Goal: Task Accomplishment & Management: Use online tool/utility

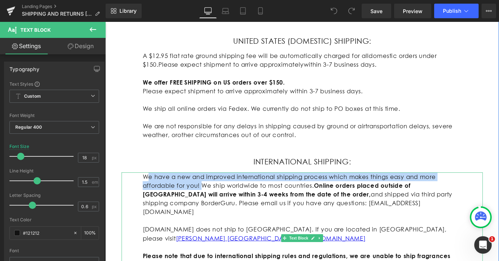
drag, startPoint x: 212, startPoint y: 205, endPoint x: 152, endPoint y: 196, distance: 60.1
click at [152, 196] on p "We have a new and improved international shipping process which makes things ea…" at bounding box center [325, 214] width 357 height 49
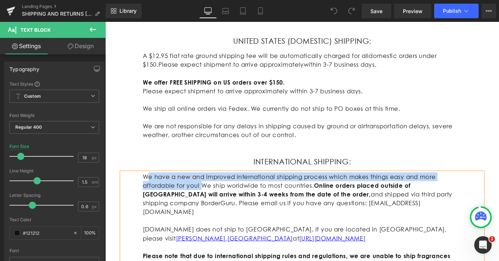
scroll to position [0, 381]
click at [191, 200] on p "We have a new and improved international shipping process which makes things ea…" at bounding box center [325, 214] width 357 height 49
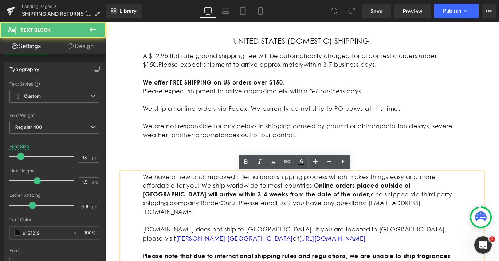
scroll to position [0, 0]
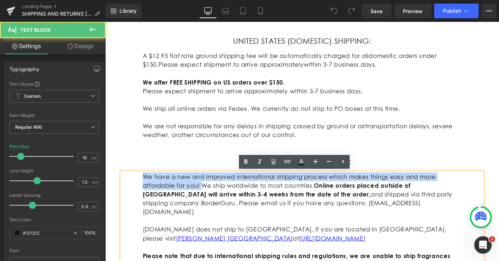
drag, startPoint x: 210, startPoint y: 206, endPoint x: 143, endPoint y: 194, distance: 68.1
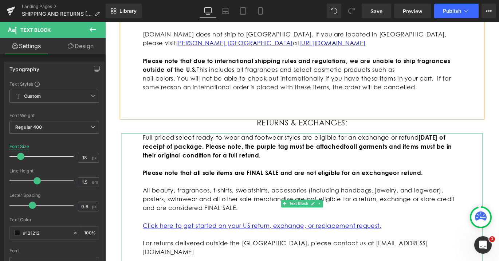
scroll to position [0, 381]
click at [366, 231] on p "All beauty, fragrances, t-shirts, sweatshirts, accessories (including handbags,…" at bounding box center [325, 221] width 357 height 30
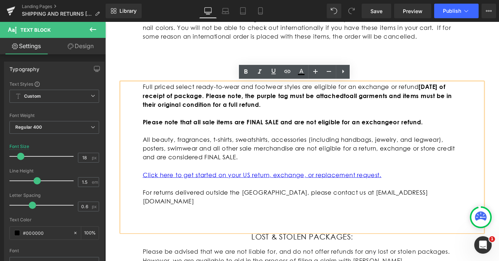
scroll to position [0, 0]
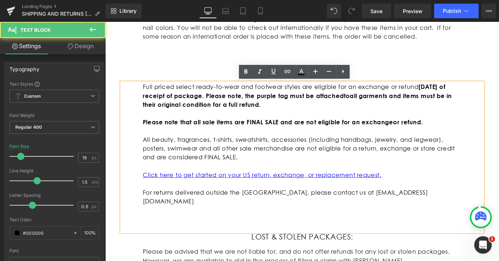
click at [241, 247] on p at bounding box center [325, 252] width 357 height 10
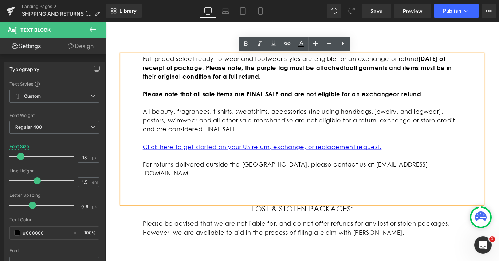
scroll to position [0, 381]
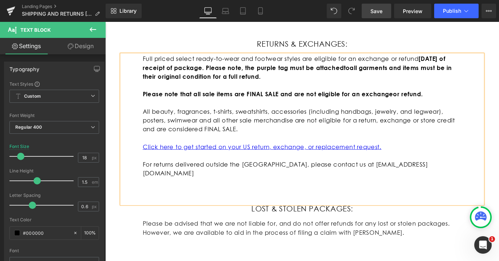
click at [374, 7] on span "Save" at bounding box center [377, 11] width 12 height 8
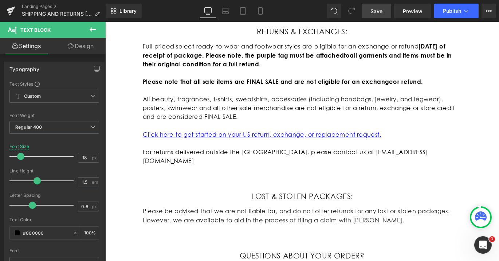
scroll to position [0, 0]
click at [447, 11] on span "Publish" at bounding box center [452, 11] width 18 height 6
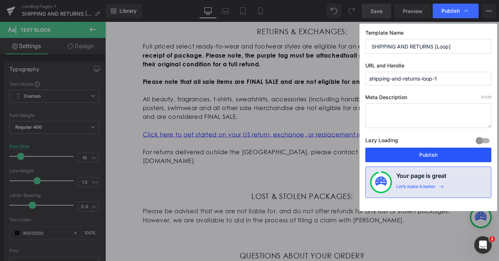
scroll to position [0, 381]
click at [425, 157] on button "Publish" at bounding box center [429, 155] width 126 height 15
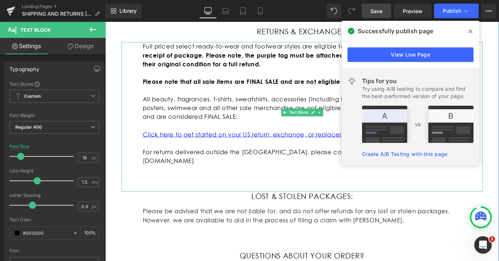
scroll to position [0, 381]
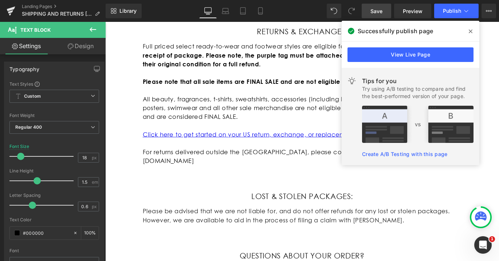
drag, startPoint x: 469, startPoint y: 31, endPoint x: 404, endPoint y: 9, distance: 68.1
click at [469, 31] on icon at bounding box center [471, 31] width 4 height 6
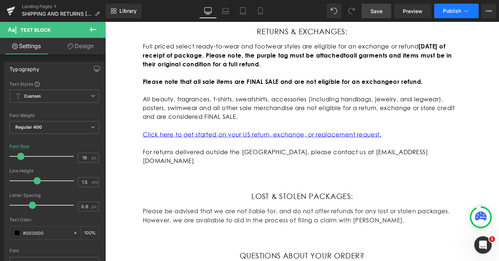
click at [444, 13] on span "Publish" at bounding box center [452, 11] width 18 height 6
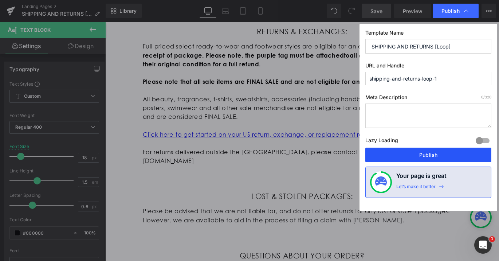
scroll to position [0, 0]
click at [417, 159] on button "Publish" at bounding box center [429, 155] width 126 height 15
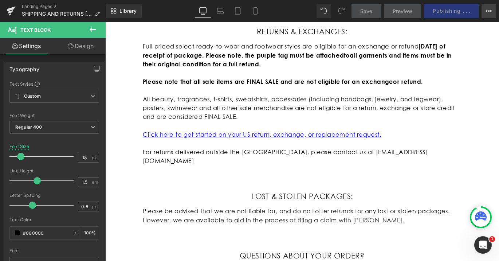
click at [490, 14] on button "View Live Page View with current Template Save Template to Library Schedule Pub…" at bounding box center [489, 11] width 15 height 15
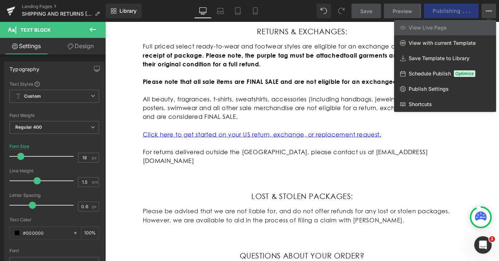
scroll to position [0, 381]
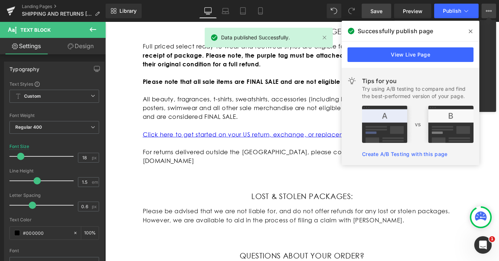
click at [473, 24] on div "Successfully publish page" at bounding box center [411, 31] width 138 height 20
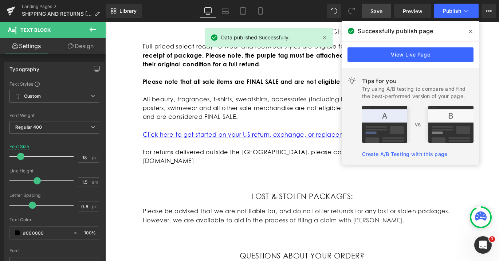
click at [469, 30] on icon at bounding box center [471, 31] width 4 height 6
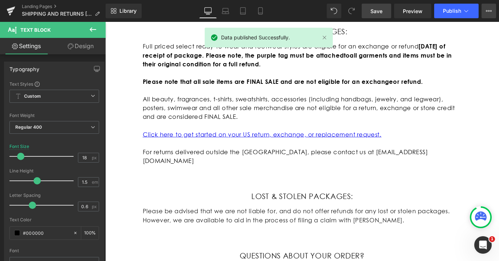
click at [486, 10] on icon at bounding box center [489, 11] width 6 height 6
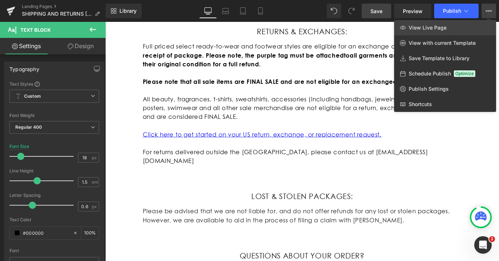
click at [436, 29] on span "View Live Page" at bounding box center [428, 27] width 38 height 7
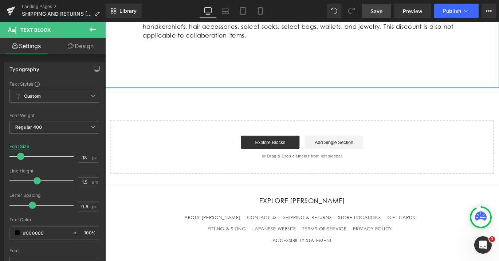
scroll to position [908, 0]
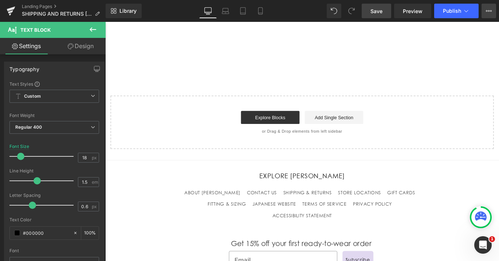
click at [490, 13] on icon at bounding box center [489, 11] width 6 height 6
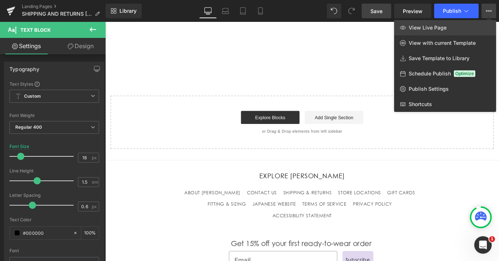
scroll to position [0, 0]
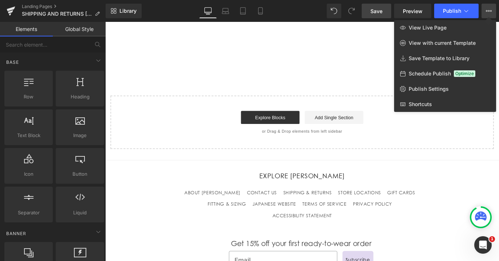
drag, startPoint x: 334, startPoint y: 68, endPoint x: 261, endPoint y: 52, distance: 75.0
click at [334, 68] on div at bounding box center [302, 141] width 394 height 239
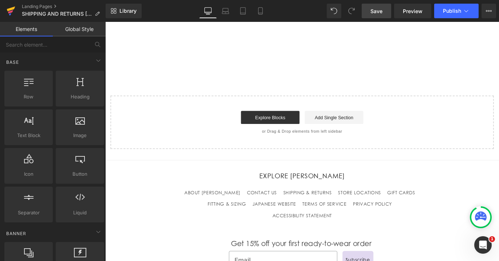
scroll to position [0, 381]
click at [33, 7] on link "Landing Pages" at bounding box center [64, 7] width 84 height 6
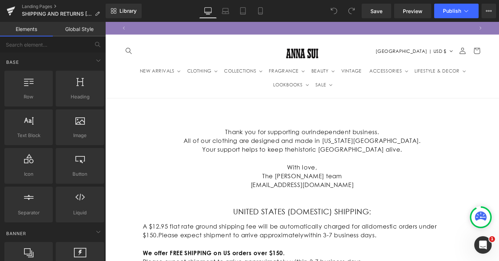
scroll to position [0, 381]
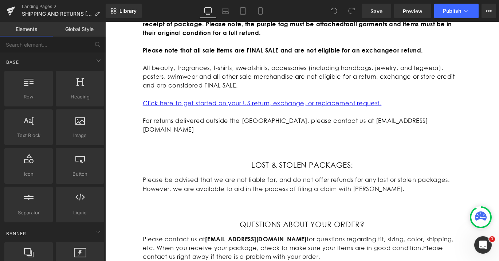
scroll to position [0, 381]
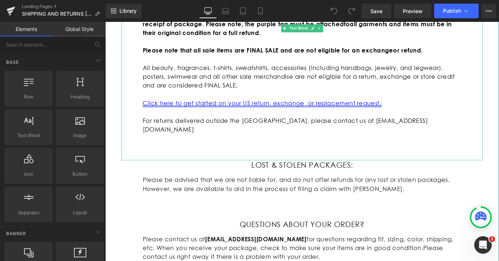
click at [209, 112] on link "Click here to get started on your US return, exchange, or replacement request." at bounding box center [281, 113] width 268 height 8
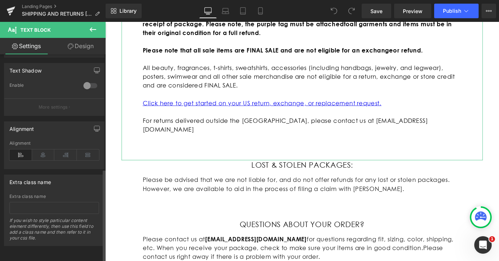
scroll to position [254, 0]
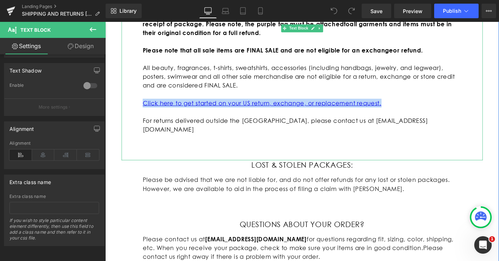
drag, startPoint x: 426, startPoint y: 114, endPoint x: 136, endPoint y: 109, distance: 289.5
click at [136, 109] on div "Full priced select ready-to-wear and footwear styles are eligible for an exchan…" at bounding box center [326, 92] width 405 height 167
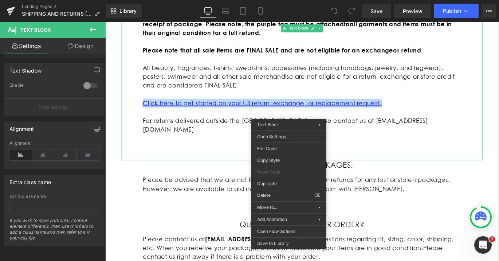
click at [307, 113] on link "Click here to get started on your US return, exchange, or replacement request." at bounding box center [281, 113] width 268 height 8
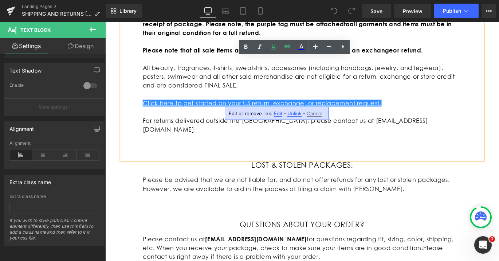
click at [278, 113] on span "Edit" at bounding box center [278, 113] width 8 height 6
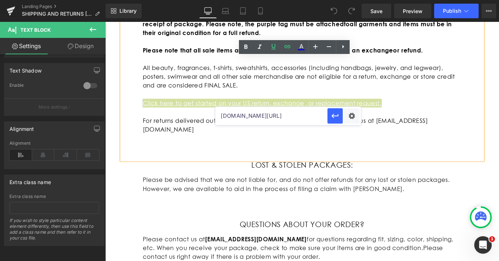
click at [300, 117] on input "annasui.com/apps/returns" at bounding box center [271, 116] width 112 height 18
paste input "https://anna-sui.loopreturns.com/#/"
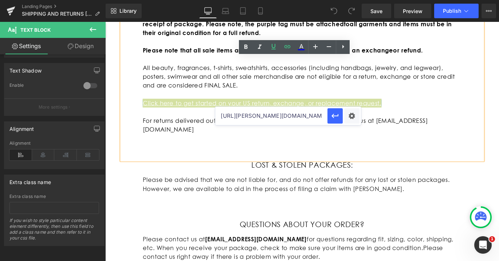
drag, startPoint x: 324, startPoint y: 115, endPoint x: 217, endPoint y: 111, distance: 107.2
click at [217, 111] on input "https://anna-sui.loopreturns.com/#/" at bounding box center [271, 116] width 112 height 18
paste input "annasui.com/apps/returns"
click at [337, 121] on button "button" at bounding box center [335, 115] width 15 height 15
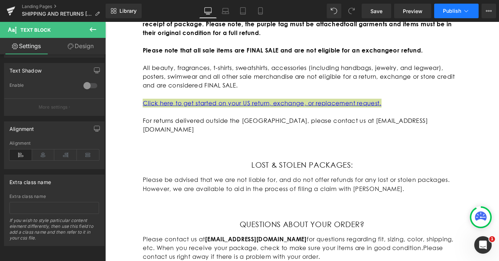
click at [449, 12] on span "Publish" at bounding box center [452, 11] width 18 height 6
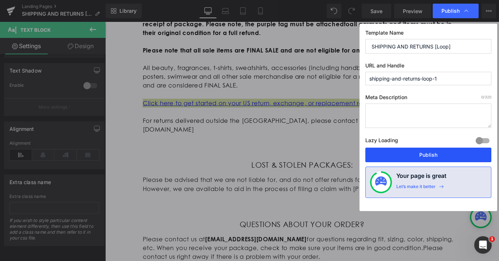
click at [414, 155] on button "Publish" at bounding box center [429, 155] width 126 height 15
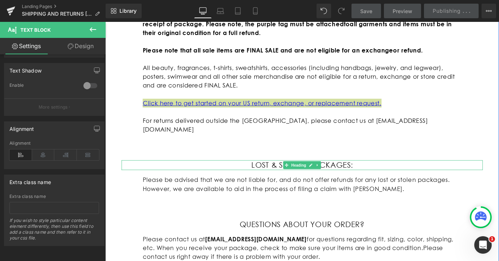
scroll to position [0, 381]
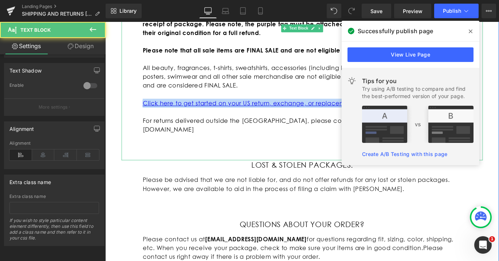
click at [311, 113] on link "Click here to get started on your US return, exchange, or replacement request." at bounding box center [281, 113] width 268 height 8
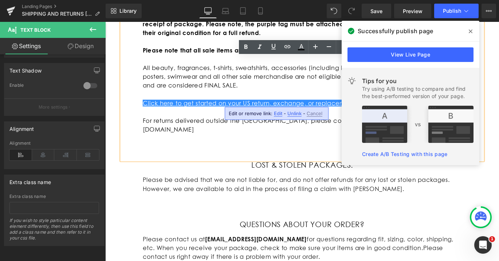
drag, startPoint x: 278, startPoint y: 116, endPoint x: 194, endPoint y: 106, distance: 85.2
click at [278, 116] on span "Edit" at bounding box center [278, 113] width 8 height 6
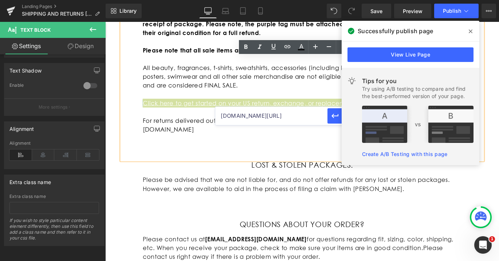
click at [297, 118] on input "annasui.com/apps/returns" at bounding box center [271, 116] width 112 height 18
click at [221, 117] on input "annasui.com/apps/returns" at bounding box center [271, 116] width 112 height 18
click at [474, 31] on span at bounding box center [471, 32] width 12 height 12
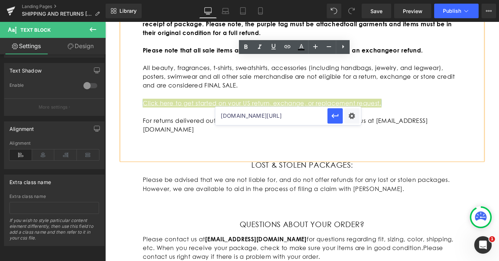
scroll to position [0, 0]
click at [348, 0] on div "Text Color Highlight Color #333333 Edit or remove link: Edit - Unlink - Cancel …" at bounding box center [249, 0] width 499 height 0
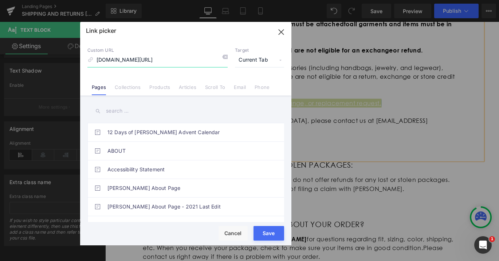
scroll to position [0, 381]
click at [271, 234] on div "Rendering Content" at bounding box center [249, 232] width 45 height 8
click at [262, 236] on div "Rendering Content" at bounding box center [249, 232] width 45 height 8
click at [278, 30] on icon "button" at bounding box center [282, 32] width 12 height 12
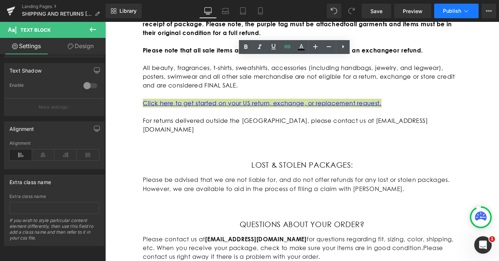
click at [447, 12] on span "Publish" at bounding box center [452, 11] width 18 height 6
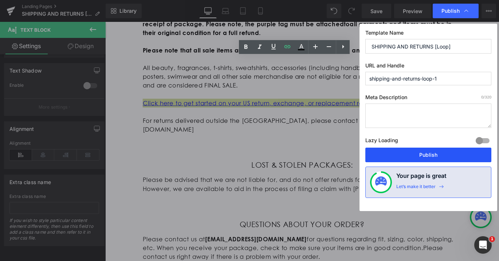
click at [420, 154] on button "Publish" at bounding box center [429, 155] width 126 height 15
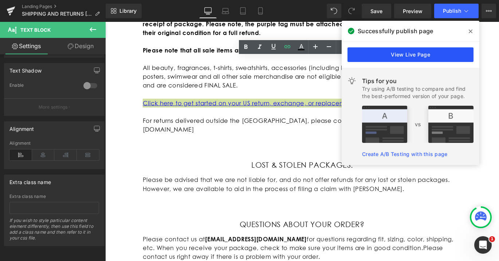
click at [421, 54] on link "View Live Page" at bounding box center [411, 54] width 126 height 15
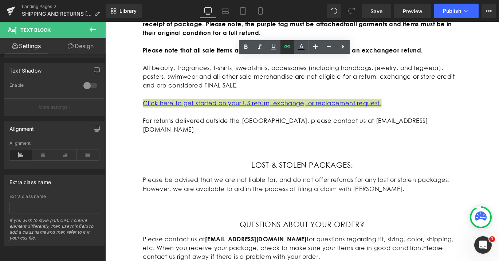
scroll to position [0, 381]
click at [291, 46] on icon at bounding box center [288, 46] width 6 height 3
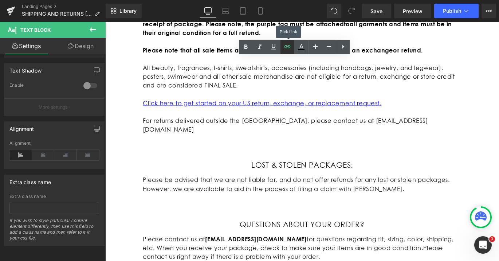
click at [291, 46] on icon at bounding box center [288, 46] width 6 height 3
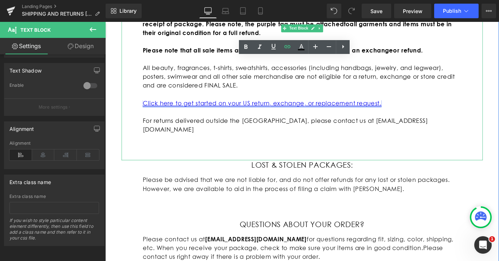
click at [359, 114] on link "Click here to get started on your US return, exchange, or replacement request." at bounding box center [281, 113] width 268 height 8
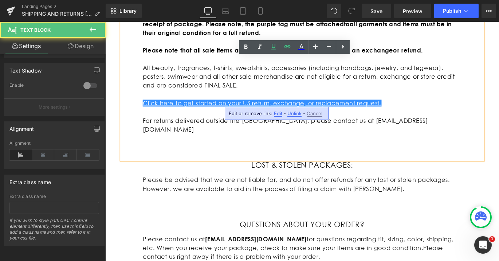
scroll to position [0, 0]
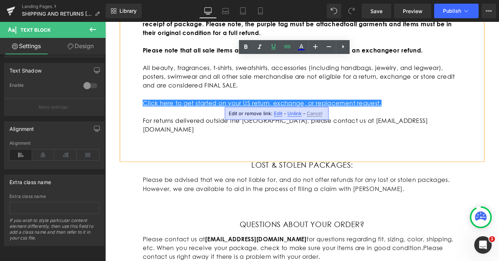
click at [276, 117] on div "Edit or remove link: Edit - Unlink - Cancel" at bounding box center [277, 113] width 104 height 13
click at [277, 114] on span "Edit" at bounding box center [278, 113] width 8 height 6
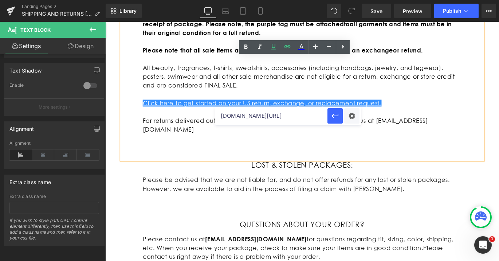
click at [303, 116] on input "annasui.com/apps/returns" at bounding box center [271, 116] width 112 height 18
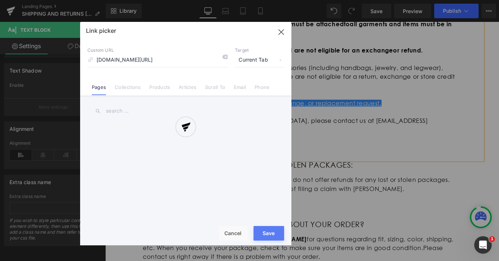
click at [350, 0] on div "Text Color Highlight Color #333333 Edit or remove link: Edit - Unlink - Cancel …" at bounding box center [249, 0] width 499 height 0
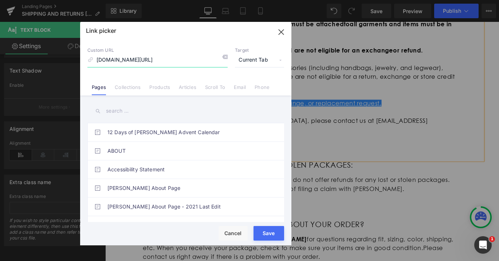
scroll to position [0, 381]
click at [122, 88] on link "Collections" at bounding box center [128, 89] width 26 height 11
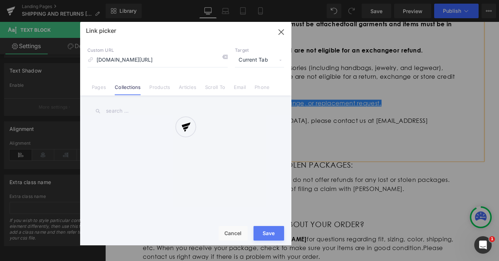
scroll to position [0, 0]
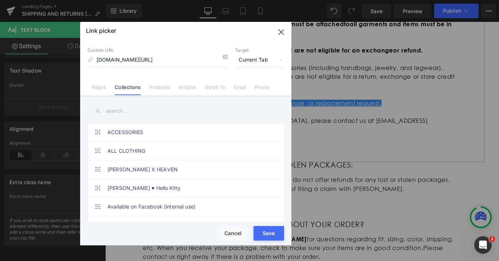
click at [101, 85] on link "Pages" at bounding box center [99, 89] width 14 height 11
click at [172, 60] on input "annasui.com/apps/returns" at bounding box center [157, 60] width 140 height 14
click at [265, 63] on span "Current Tab" at bounding box center [259, 60] width 49 height 14
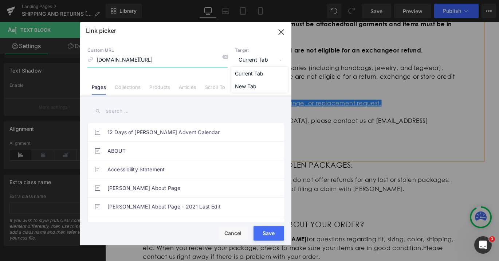
click at [199, 60] on input "annasui.com/apps/returns" at bounding box center [157, 60] width 140 height 14
click at [250, 65] on span "Current Tab" at bounding box center [259, 60] width 49 height 14
click at [245, 82] on li "New Tab" at bounding box center [259, 86] width 56 height 13
click at [178, 58] on input "annasui.com/apps/returns" at bounding box center [157, 60] width 140 height 14
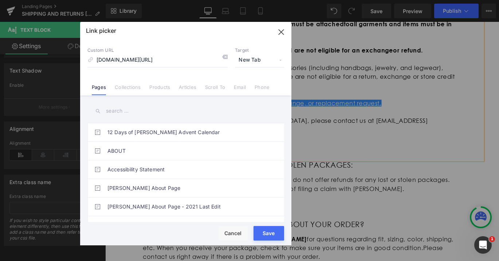
click at [266, 236] on div "Rendering Content" at bounding box center [249, 232] width 45 height 8
click at [267, 234] on div "Rendering Content" at bounding box center [249, 232] width 45 height 8
click at [267, 235] on div "Rendering Content" at bounding box center [249, 232] width 45 height 8
click at [264, 235] on div "Rendering Content" at bounding box center [249, 232] width 45 height 8
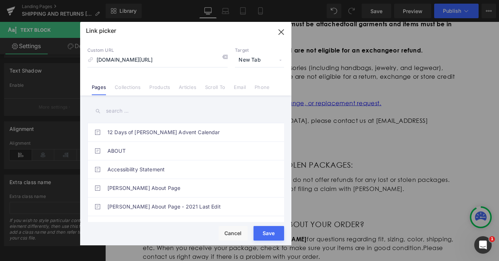
click at [264, 235] on div "Rendering Content" at bounding box center [249, 232] width 45 height 8
click at [234, 234] on div "Rendering Content" at bounding box center [249, 232] width 45 height 8
click at [280, 31] on icon "button" at bounding box center [281, 32] width 5 height 5
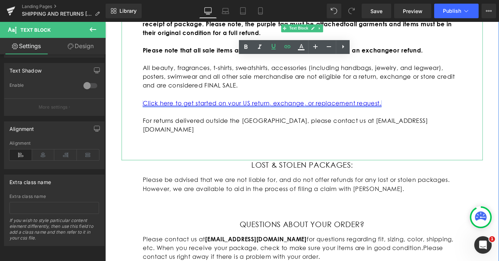
scroll to position [0, 381]
click at [302, 116] on link "Click here to get started on your US return, exchange, or replacement request." at bounding box center [281, 113] width 268 height 8
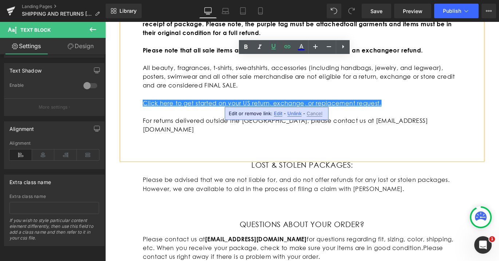
click at [276, 115] on span "Edit" at bounding box center [278, 113] width 8 height 6
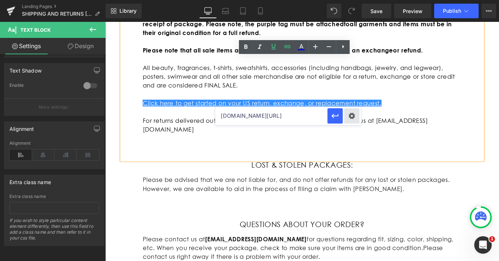
click at [358, 0] on div "Text Color Highlight Color #333333 Edit or remove link: Edit - Unlink - Cancel …" at bounding box center [249, 0] width 499 height 0
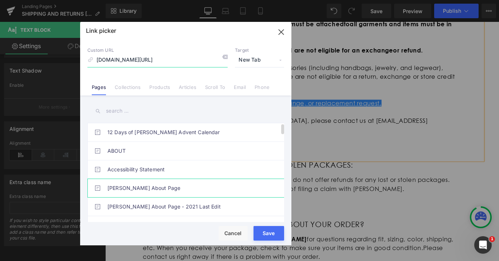
scroll to position [0, 0]
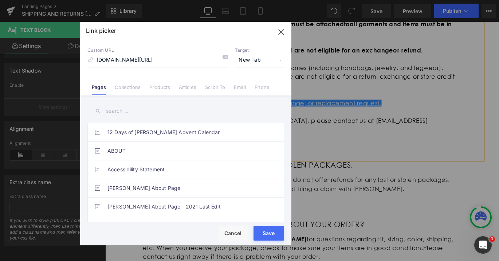
click at [272, 236] on button "Save" at bounding box center [269, 233] width 31 height 15
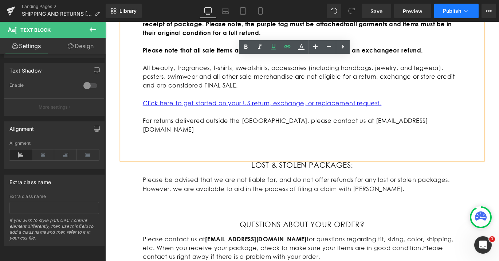
click at [462, 11] on button "Publish" at bounding box center [456, 11] width 44 height 15
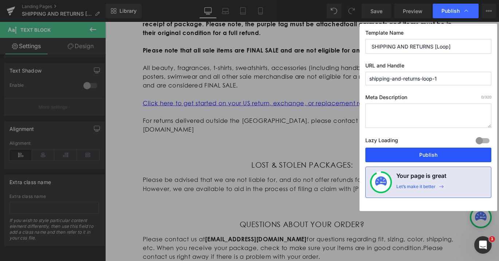
scroll to position [0, 381]
click at [397, 157] on button "Publish" at bounding box center [429, 155] width 126 height 15
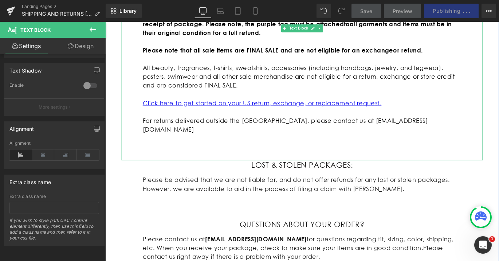
scroll to position [0, 0]
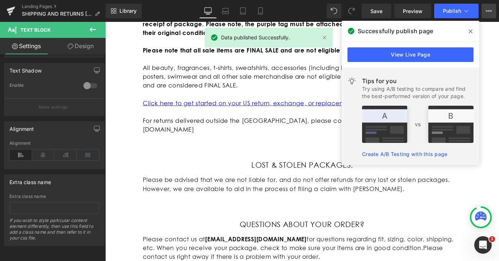
click at [491, 12] on icon at bounding box center [489, 11] width 6 height 6
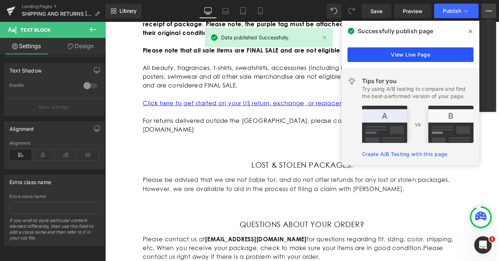
click at [433, 49] on link "View Live Page" at bounding box center [411, 54] width 126 height 15
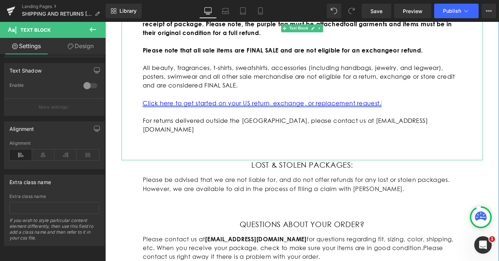
click at [385, 115] on link "Click here to get started on your US return, exchange, or replacement request." at bounding box center [281, 113] width 268 height 8
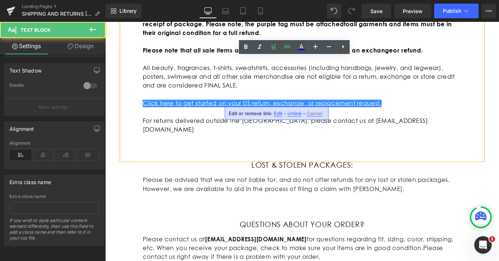
scroll to position [0, 381]
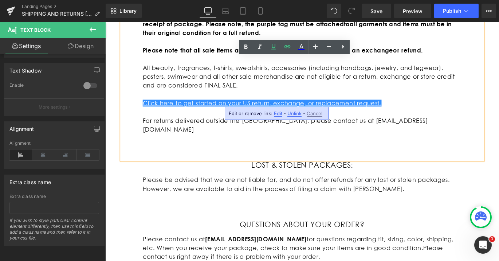
click at [275, 116] on span "Edit" at bounding box center [278, 113] width 8 height 6
type input "annasui.com/apps/returns"
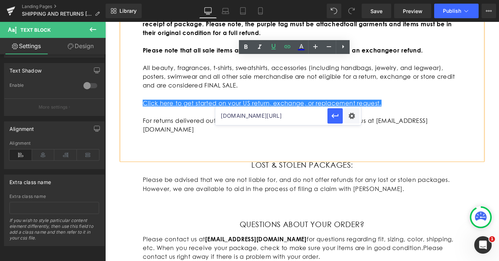
click at [230, 116] on input "annasui.com/apps/returns" at bounding box center [271, 116] width 112 height 18
click at [296, 115] on input "annasui.com/apps/returns" at bounding box center [271, 116] width 112 height 18
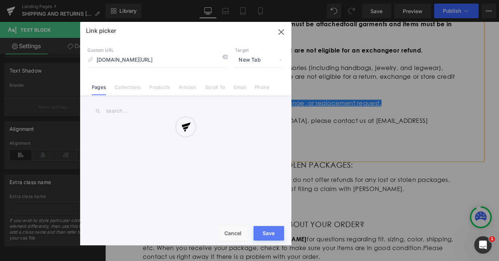
click at [350, 0] on div "Text Color Highlight Color #333333 Edit or remove link: Edit - Unlink - Cancel …" at bounding box center [249, 0] width 499 height 0
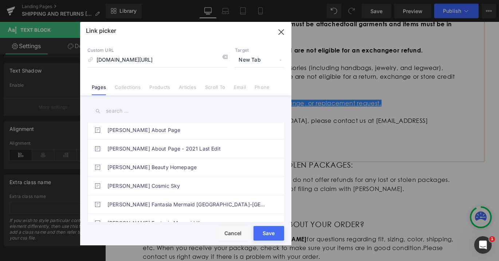
click at [269, 63] on span "New Tab" at bounding box center [259, 60] width 49 height 14
click at [267, 71] on li "Current Tab" at bounding box center [259, 73] width 56 height 13
click at [181, 61] on input "annasui.com/apps/returns" at bounding box center [157, 60] width 140 height 14
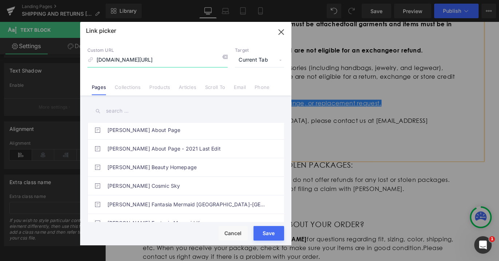
click at [122, 62] on input "annasui.com/apps/returns" at bounding box center [157, 60] width 140 height 14
click at [48, 58] on div "Link picker Back to Library Insert Custom URL annasui.com/apps/returns Target C…" at bounding box center [249, 130] width 499 height 261
type input "apps/returns"
click at [281, 231] on button "Save" at bounding box center [269, 233] width 31 height 15
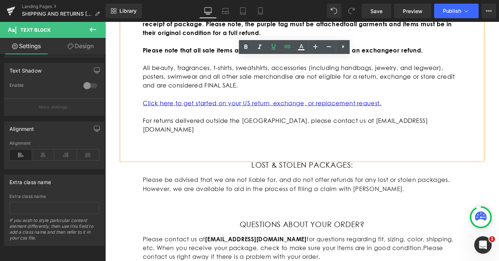
scroll to position [0, 381]
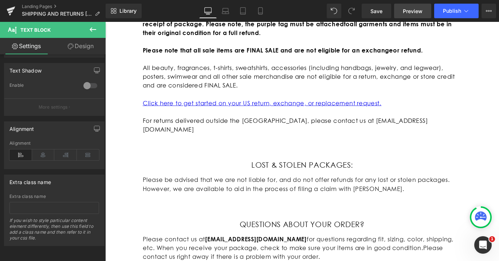
click at [408, 15] on link "Preview" at bounding box center [412, 11] width 37 height 15
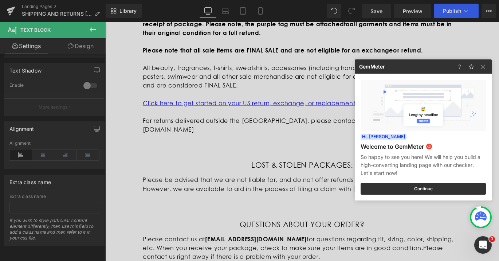
click at [312, 108] on div at bounding box center [249, 130] width 499 height 261
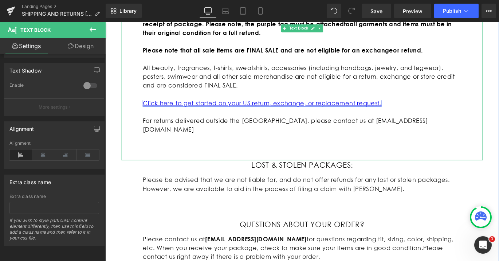
click at [381, 113] on link "Click here to get started on your US return, exchange, or replacement request." at bounding box center [281, 113] width 268 height 8
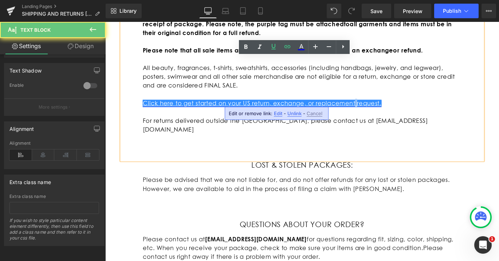
click at [381, 113] on link "Click here to get started on your US return, exchange, or replacement request." at bounding box center [281, 113] width 268 height 8
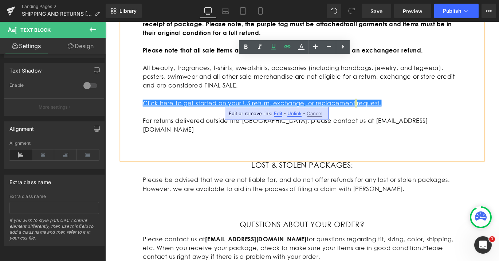
click at [291, 113] on span "Unlink" at bounding box center [295, 113] width 14 height 6
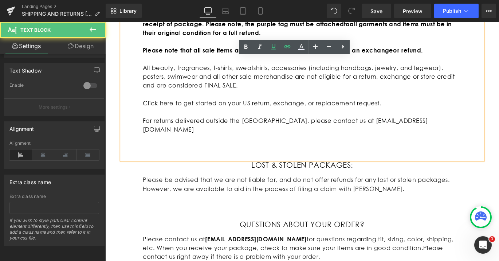
click at [292, 109] on p "Click here to get started on your US return, exchange, or replacement request." at bounding box center [325, 113] width 357 height 10
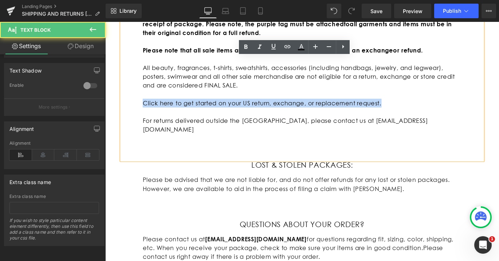
drag, startPoint x: 415, startPoint y: 112, endPoint x: 127, endPoint y: 114, distance: 288.0
click at [127, 114] on div "Full priced select ready-to-wear and footwear styles are eligible for an exchan…" at bounding box center [326, 92] width 405 height 167
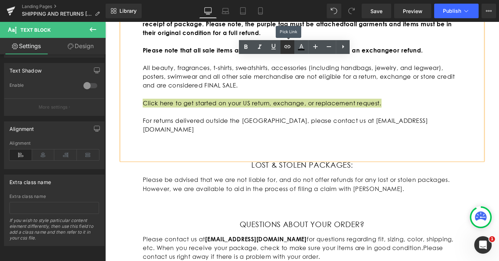
click at [288, 49] on icon at bounding box center [287, 46] width 9 height 9
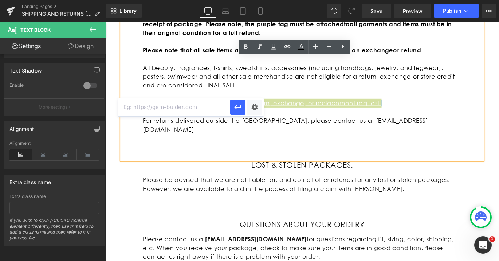
scroll to position [0, 381]
click at [171, 109] on input "text" at bounding box center [174, 107] width 112 height 18
paste input "annasui.com/apps/returns"
type input "annasui.com/apps/returns"
click at [241, 107] on icon "button" at bounding box center [238, 107] width 9 height 9
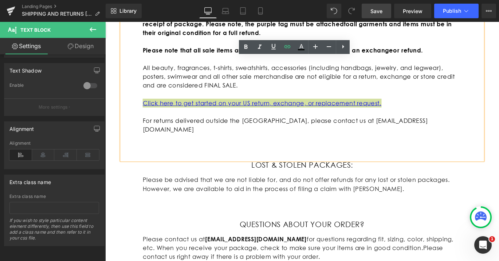
scroll to position [0, 0]
click at [383, 10] on link "Save" at bounding box center [377, 11] width 30 height 15
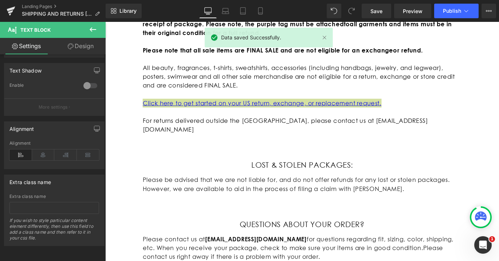
scroll to position [0, 381]
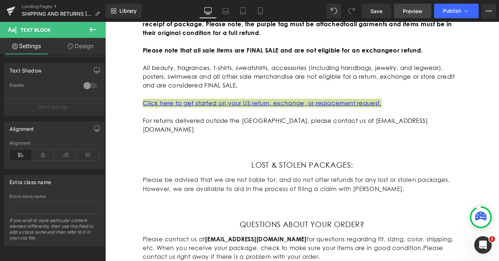
click at [424, 17] on link "Preview" at bounding box center [412, 11] width 37 height 15
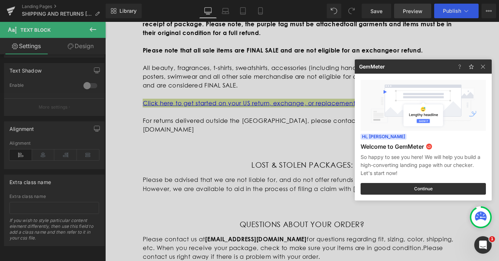
scroll to position [0, 0]
click at [315, 139] on div at bounding box center [249, 130] width 499 height 261
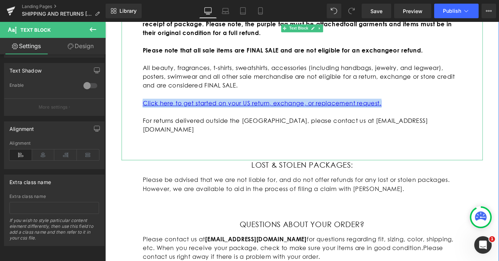
click at [353, 112] on link "Click here to get started on your US return, exchange, or replacement request." at bounding box center [281, 113] width 268 height 8
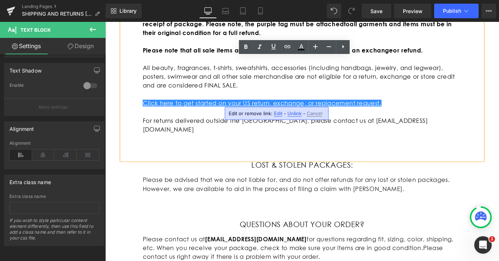
scroll to position [0, 381]
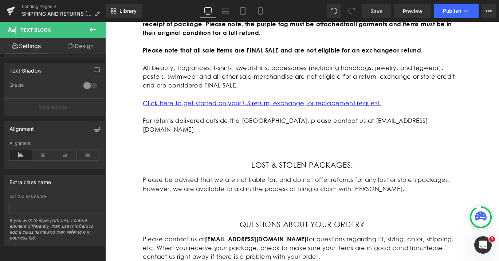
click at [92, 29] on icon at bounding box center [93, 29] width 9 height 9
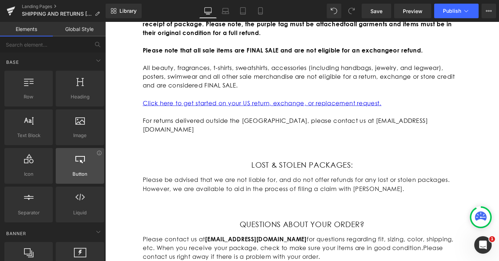
click at [82, 180] on div "Button button, call to action, cta" at bounding box center [80, 166] width 48 height 36
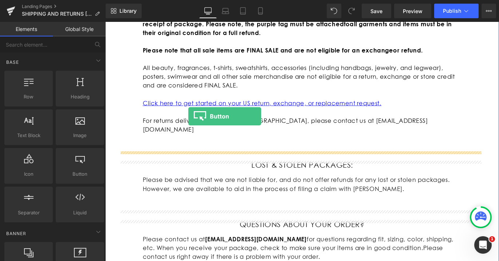
drag, startPoint x: 184, startPoint y: 187, endPoint x: 198, endPoint y: 128, distance: 60.7
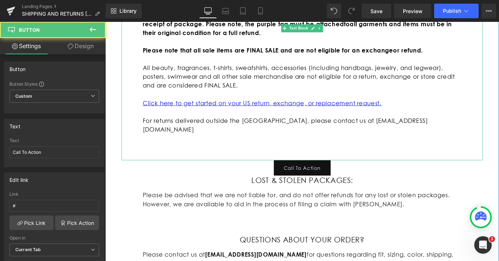
scroll to position [0, 381]
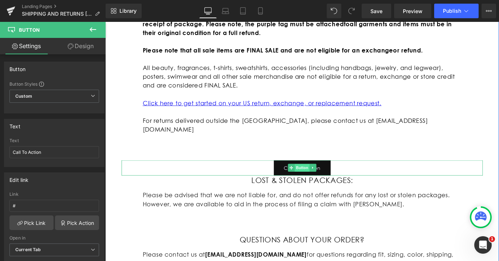
click at [327, 181] on span "Button" at bounding box center [325, 185] width 17 height 9
click at [337, 183] on icon at bounding box center [338, 185] width 4 height 4
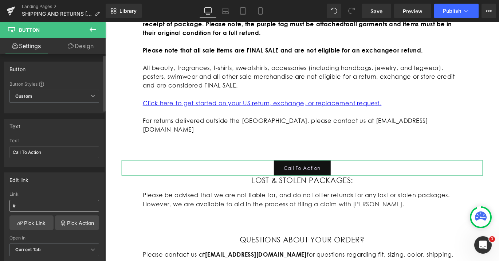
click at [48, 204] on input "#" at bounding box center [54, 206] width 90 height 12
type input "annasui.com/apps/returns"
click at [45, 190] on div "Edit link annasui.com/apps/returns Link annasui.com/apps/returns Pick Link Pick…" at bounding box center [54, 219] width 101 height 94
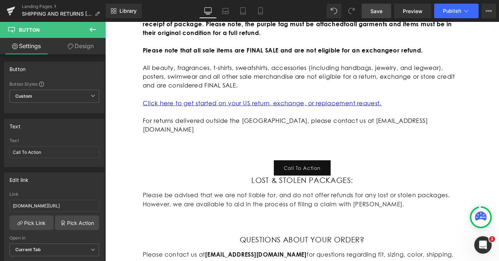
scroll to position [0, 381]
click at [384, 9] on link "Save" at bounding box center [377, 11] width 30 height 15
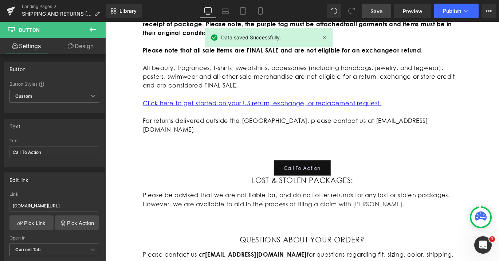
scroll to position [0, 0]
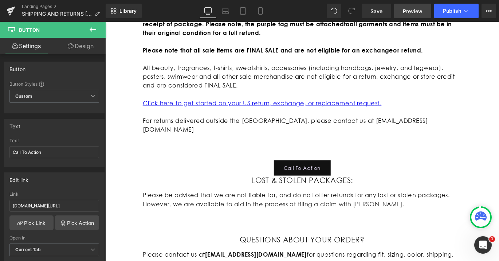
click at [414, 10] on span "Preview" at bounding box center [413, 11] width 20 height 8
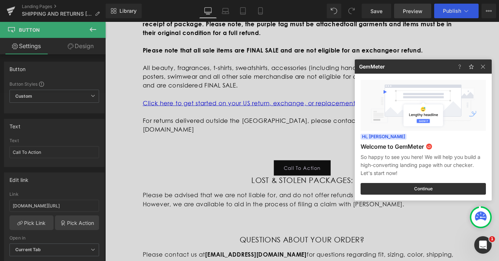
scroll to position [0, 381]
click at [483, 249] on icon "Open Intercom Messenger" at bounding box center [482, 244] width 12 height 12
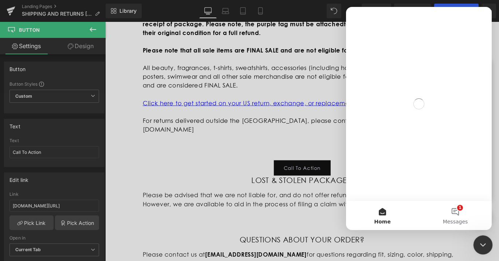
scroll to position [0, 0]
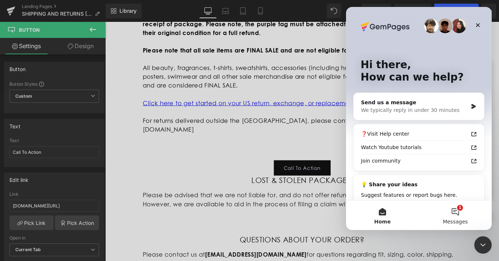
click at [458, 214] on button "1 Messages" at bounding box center [455, 215] width 73 height 29
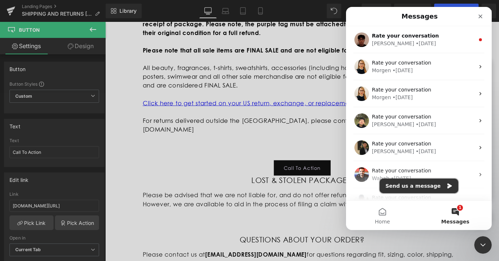
click at [422, 188] on button "Send us a message" at bounding box center [419, 186] width 79 height 15
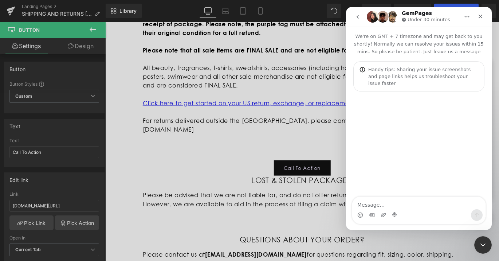
click at [405, 203] on textarea "Message…" at bounding box center [418, 203] width 133 height 12
type textarea "t"
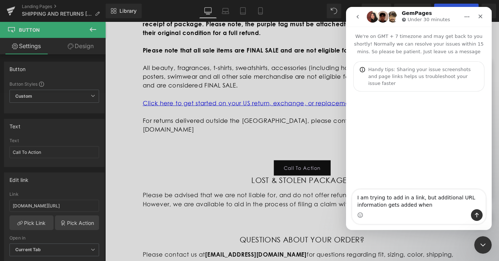
scroll to position [0, 0]
type textarea "I am trying to add in a link, but additional URL information gets added"
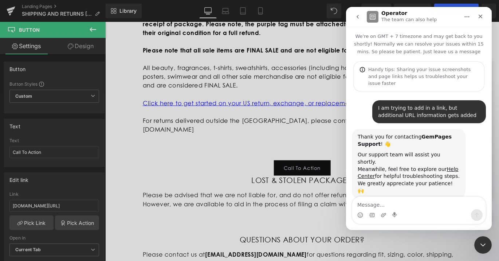
click at [468, 15] on icon "Home" at bounding box center [467, 17] width 6 height 6
click at [284, 108] on div at bounding box center [249, 119] width 499 height 239
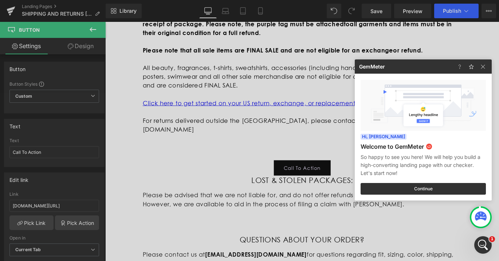
scroll to position [0, 0]
click at [487, 68] on img at bounding box center [483, 66] width 9 height 9
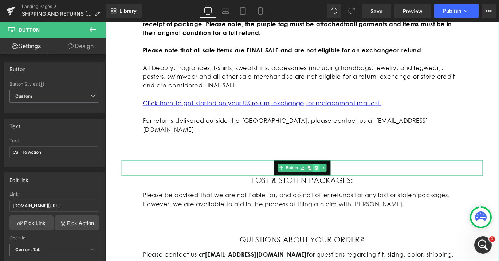
click at [341, 181] on link at bounding box center [342, 185] width 8 height 9
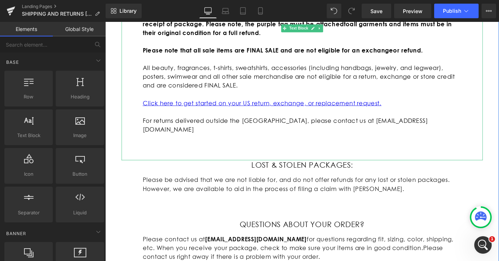
click at [336, 157] on p at bounding box center [325, 162] width 357 height 10
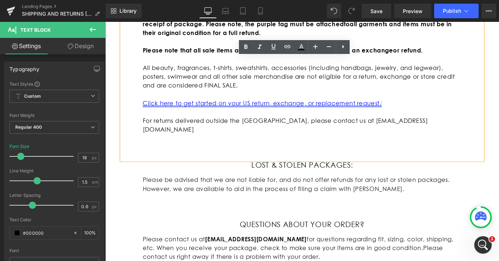
click at [342, 115] on link "Click here to get started on your US return, exchange, or replacement request." at bounding box center [281, 113] width 268 height 8
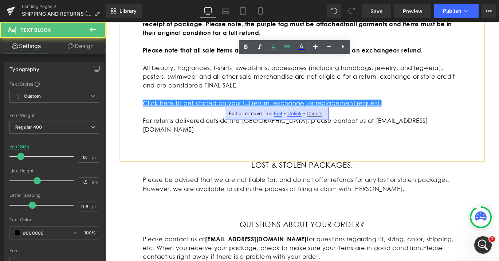
scroll to position [0, 381]
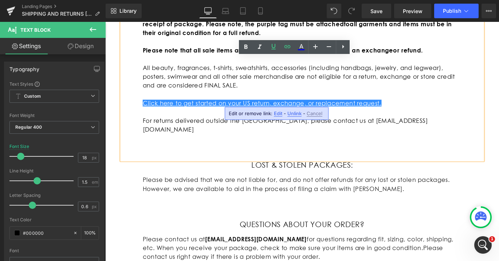
click at [276, 115] on span "Edit" at bounding box center [278, 113] width 8 height 6
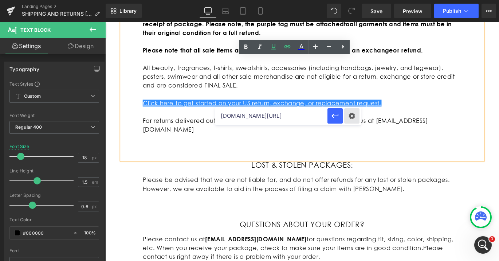
click at [356, 0] on div "Text Color Highlight Color #333333 Edit or remove link: Edit - Unlink - Cancel …" at bounding box center [249, 0] width 499 height 0
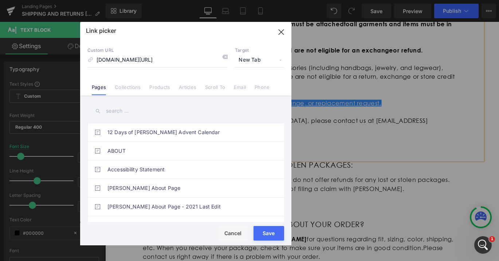
click at [118, 109] on input "text" at bounding box center [185, 111] width 197 height 16
click at [97, 49] on p "Custom URL" at bounding box center [157, 50] width 140 height 6
click at [227, 231] on div "Rendering Content" at bounding box center [249, 232] width 45 height 8
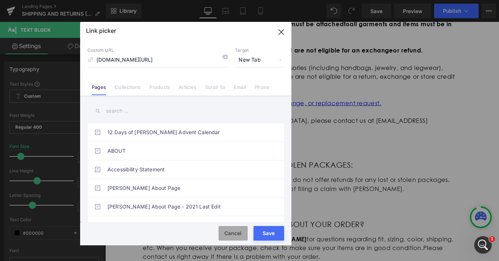
click at [243, 237] on button "Cancel" at bounding box center [233, 233] width 29 height 15
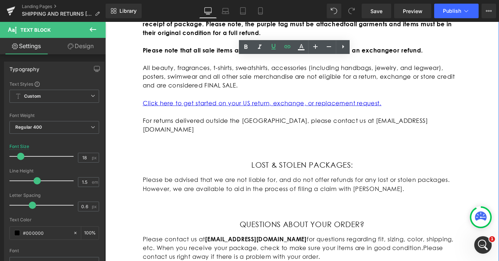
scroll to position [0, 381]
click at [482, 221] on icon at bounding box center [481, 217] width 12 height 12
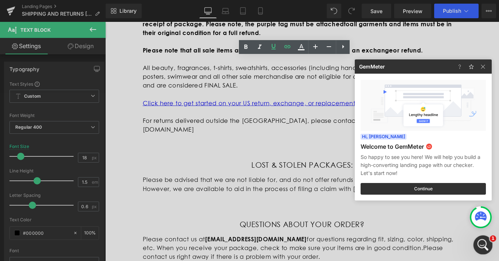
click at [481, 240] on icon "Open Intercom Messenger" at bounding box center [482, 244] width 12 height 12
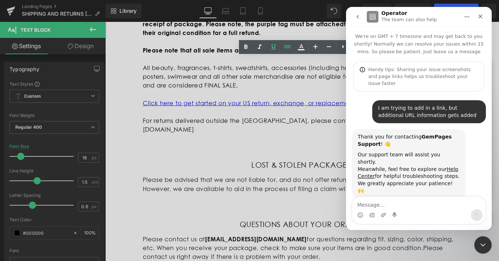
click at [299, 109] on div at bounding box center [249, 119] width 499 height 239
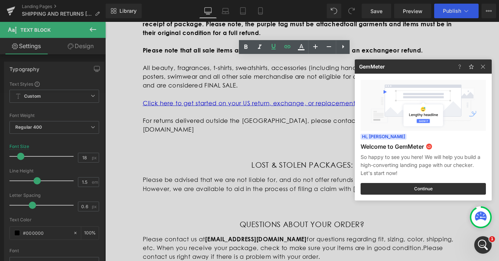
scroll to position [0, 0]
click at [480, 67] on img at bounding box center [483, 66] width 9 height 9
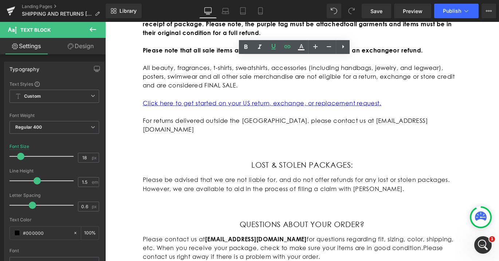
click at [478, 222] on icon at bounding box center [481, 217] width 12 height 12
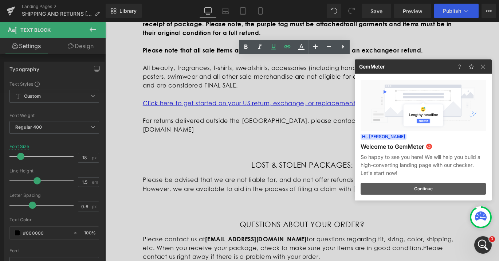
click at [451, 191] on button "Continue" at bounding box center [423, 189] width 125 height 12
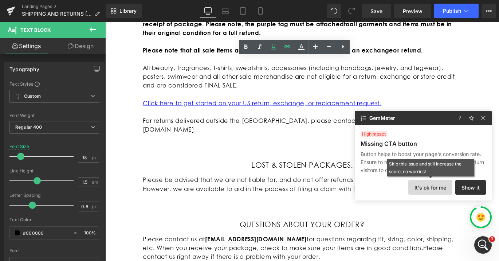
scroll to position [0, 381]
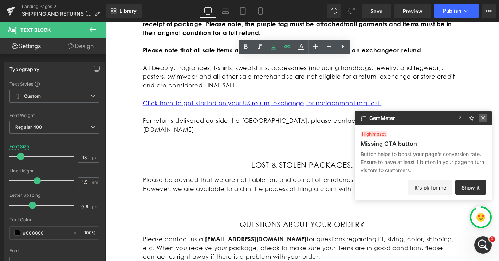
click at [485, 121] on img at bounding box center [483, 118] width 9 height 9
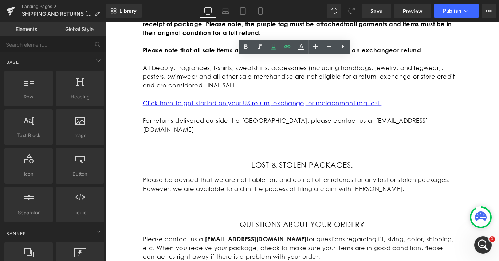
click at [482, 218] on icon at bounding box center [481, 215] width 12 height 9
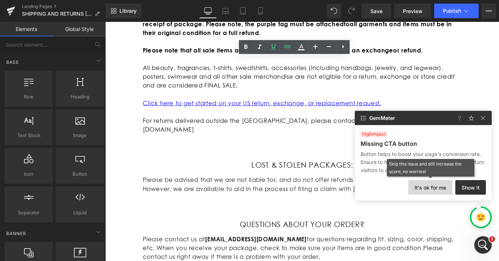
click at [442, 186] on button "It's ok for me" at bounding box center [431, 187] width 44 height 15
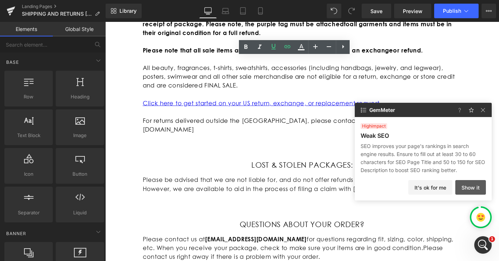
click at [468, 189] on button "Show it" at bounding box center [471, 187] width 31 height 15
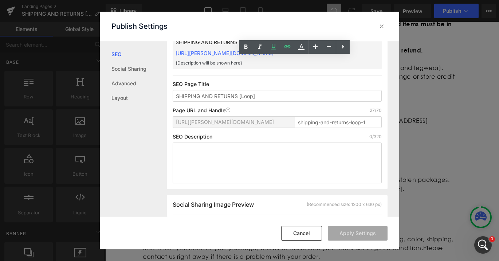
scroll to position [0, 0]
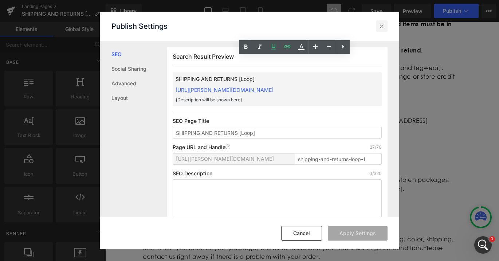
click at [378, 25] on icon at bounding box center [381, 26] width 7 height 7
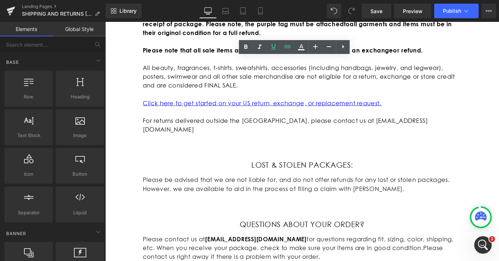
click at [480, 212] on icon at bounding box center [481, 215] width 12 height 9
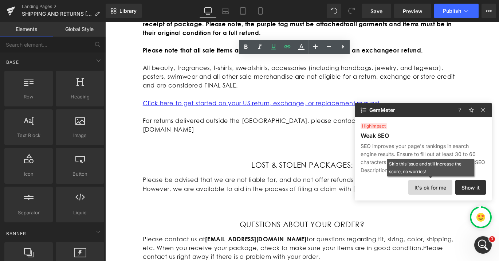
click at [434, 183] on button "It's ok for me" at bounding box center [431, 187] width 44 height 15
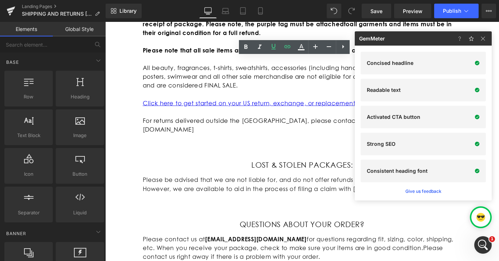
click at [499, 243] on div "QUESTIONS ABOUT YOUR ORDER? Heading" at bounding box center [326, 248] width 405 height 11
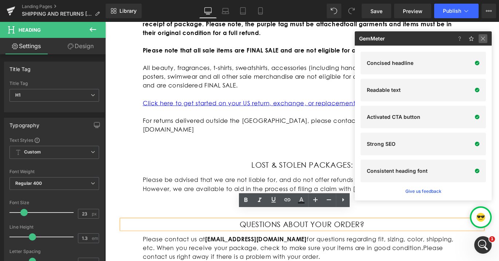
click at [480, 40] on img at bounding box center [483, 38] width 9 height 9
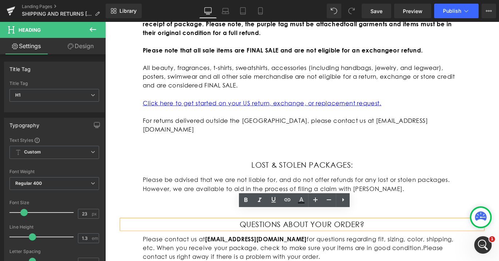
click at [482, 218] on icon at bounding box center [481, 215] width 12 height 9
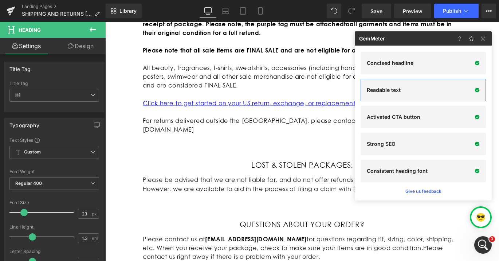
scroll to position [0, 381]
click at [486, 237] on div "Open Intercom Messenger" at bounding box center [482, 244] width 24 height 24
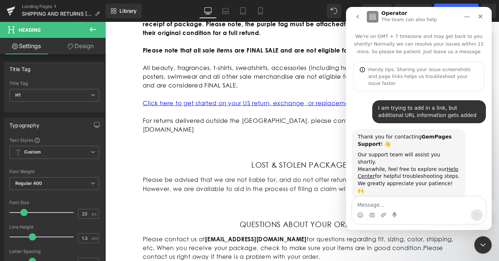
click at [263, 113] on div at bounding box center [249, 119] width 499 height 239
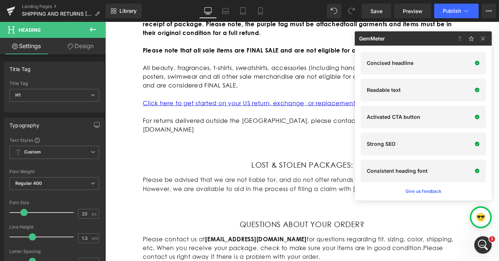
scroll to position [0, 0]
click at [483, 36] on img at bounding box center [483, 38] width 9 height 9
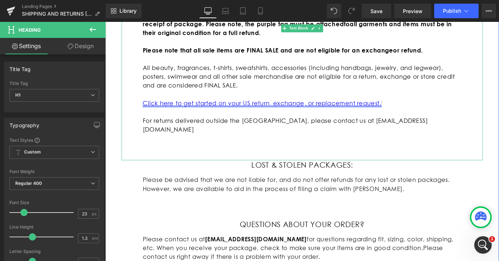
click at [379, 115] on link "Click here to get started on your US return, exchange, or replacement request." at bounding box center [281, 113] width 268 height 8
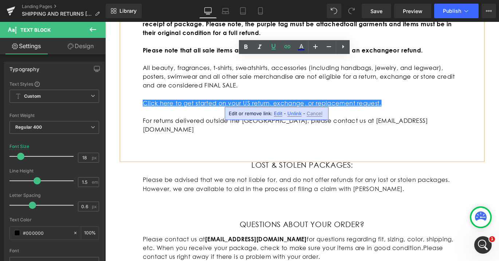
click at [277, 114] on span "Edit" at bounding box center [278, 113] width 8 height 6
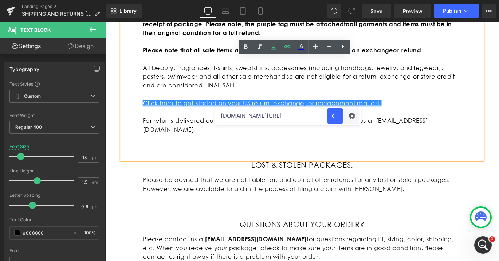
scroll to position [0, 381]
click at [308, 116] on input "annasui.com/apps/returns" at bounding box center [271, 116] width 112 height 18
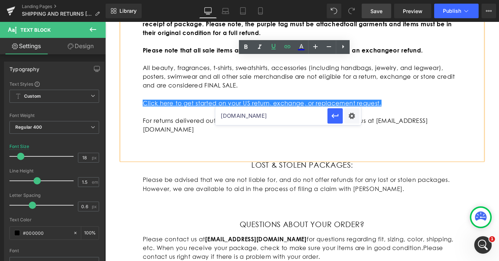
click at [370, 16] on link "Save" at bounding box center [377, 11] width 30 height 15
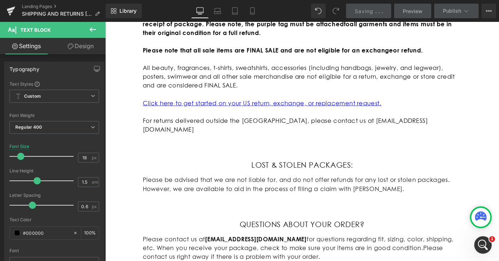
scroll to position [0, 381]
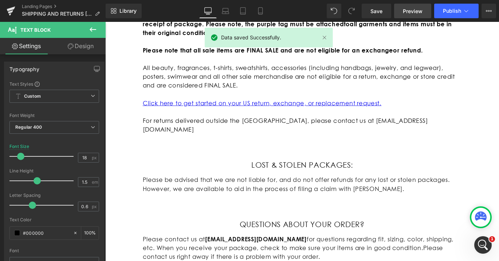
click at [414, 12] on span "Preview" at bounding box center [413, 11] width 20 height 8
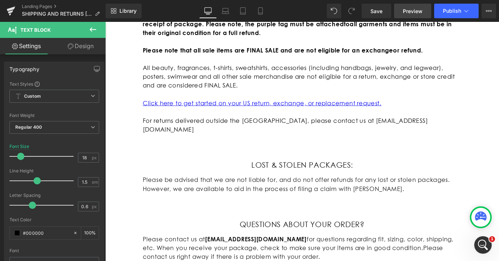
scroll to position [0, 0]
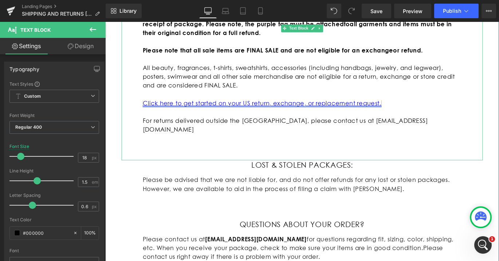
click at [288, 112] on link "Click here to get started on your US return, exchange, or replacement request." at bounding box center [281, 113] width 268 height 8
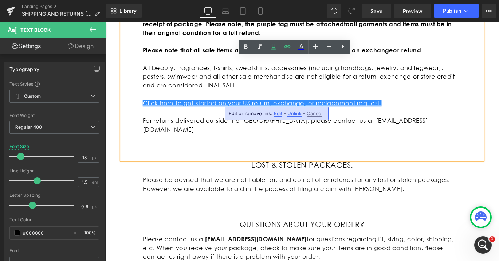
click at [281, 114] on span "Edit" at bounding box center [278, 113] width 8 height 6
type input "annasui.com/apps/returns"
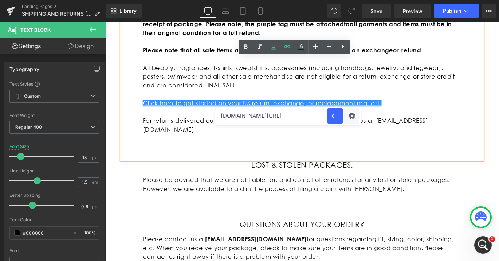
click at [297, 118] on input "annasui.com/apps/returns" at bounding box center [271, 116] width 112 height 18
click at [337, 117] on icon "button" at bounding box center [335, 116] width 9 height 9
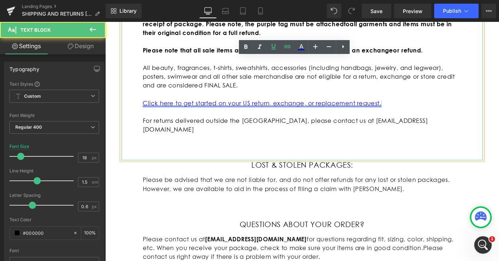
click at [351, 114] on link "Click here to get started on your US return, exchange, or replacement request." at bounding box center [281, 113] width 268 height 8
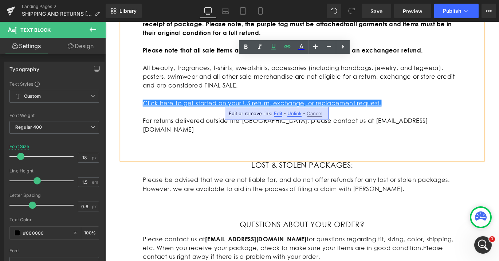
click at [289, 113] on span "Unlink" at bounding box center [295, 113] width 14 height 6
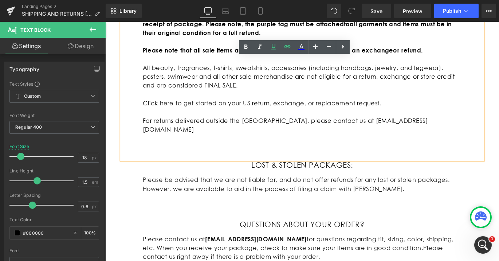
scroll to position [0, 0]
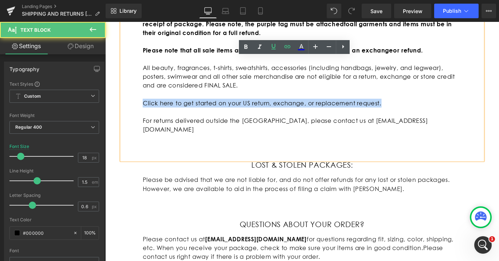
drag, startPoint x: 422, startPoint y: 111, endPoint x: 126, endPoint y: 110, distance: 296.3
click at [126, 110] on div "Full priced select ready-to-wear and footwear styles are eligible for an exchan…" at bounding box center [326, 92] width 405 height 167
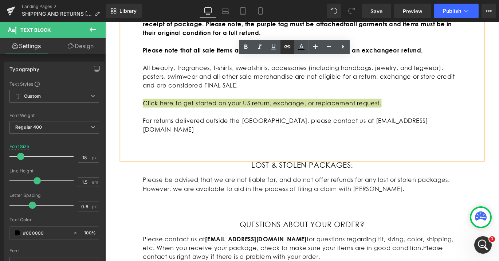
click at [287, 49] on icon at bounding box center [287, 46] width 9 height 9
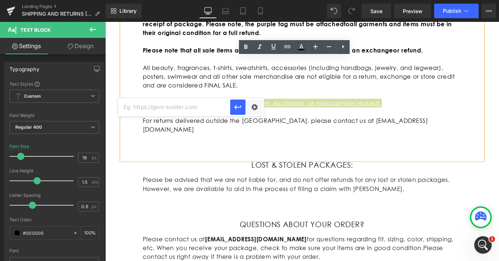
click at [189, 109] on input "text" at bounding box center [174, 107] width 112 height 18
click at [288, 42] on icon at bounding box center [287, 46] width 9 height 9
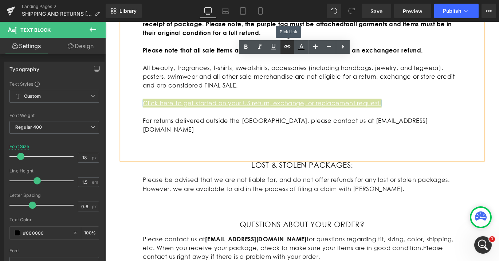
click at [288, 42] on icon at bounding box center [287, 46] width 9 height 9
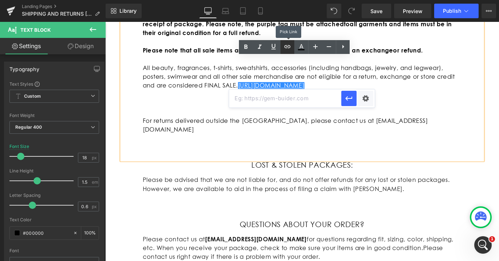
click at [288, 42] on icon at bounding box center [287, 46] width 9 height 9
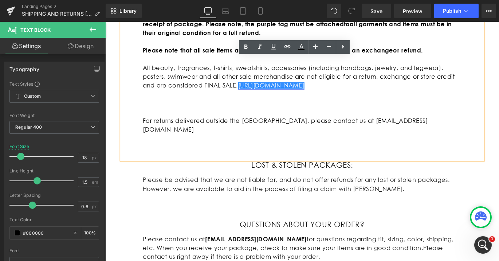
scroll to position [0, 0]
click at [266, 114] on p at bounding box center [325, 113] width 357 height 10
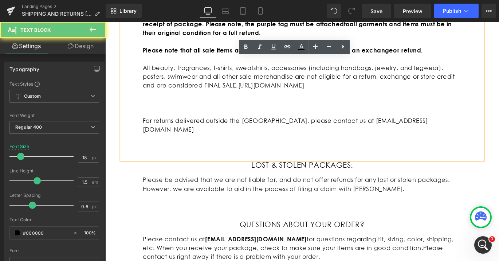
click at [300, 112] on p at bounding box center [325, 113] width 357 height 10
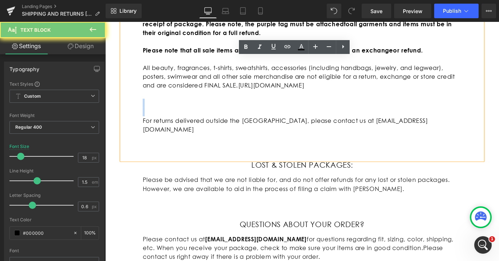
click at [300, 112] on p at bounding box center [325, 113] width 357 height 10
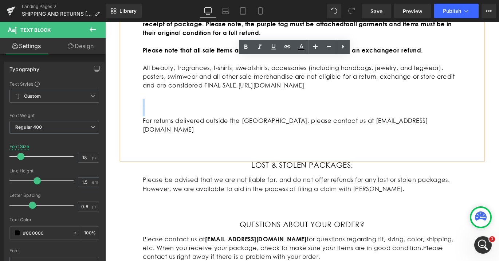
click at [193, 110] on p at bounding box center [325, 113] width 357 height 10
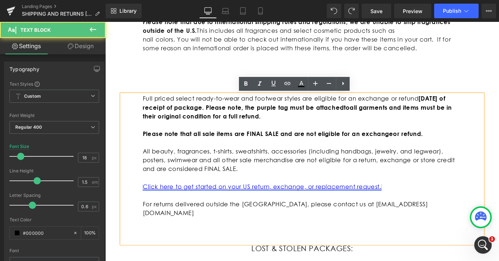
scroll to position [0, 381]
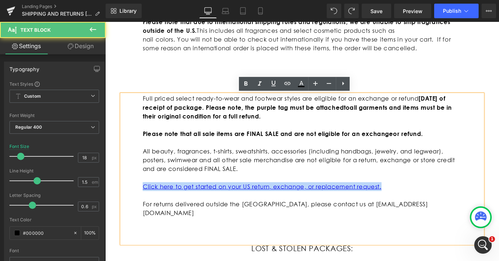
drag, startPoint x: 425, startPoint y: 207, endPoint x: 109, endPoint y: 207, distance: 315.7
click at [109, 207] on div "Thank you for supporting our independent business. All of our clothing are desi…" at bounding box center [325, 108] width 441 height 868
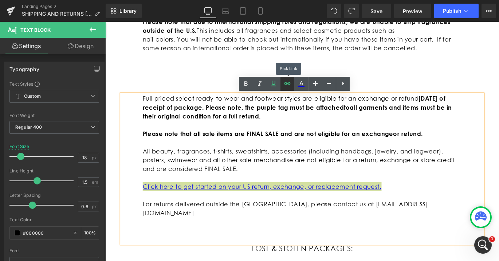
click at [291, 85] on icon at bounding box center [287, 83] width 9 height 9
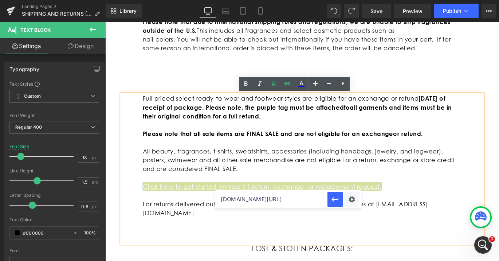
scroll to position [0, 0]
click at [293, 202] on input "annasui.com/apps/returns" at bounding box center [271, 199] width 112 height 18
type input "facebook.com"
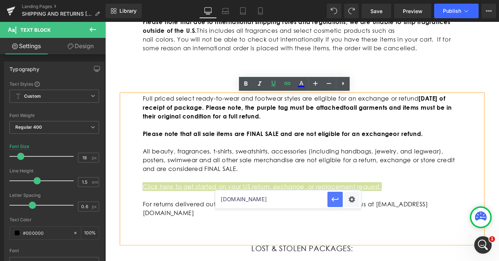
click at [336, 203] on icon "button" at bounding box center [335, 199] width 9 height 9
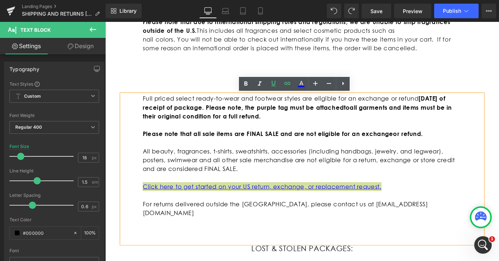
scroll to position [0, 381]
click at [387, 19] on div "Library Desktop Desktop Laptop Tablet Mobile Save Preview Publish Scheduled Vie…" at bounding box center [303, 11] width 394 height 22
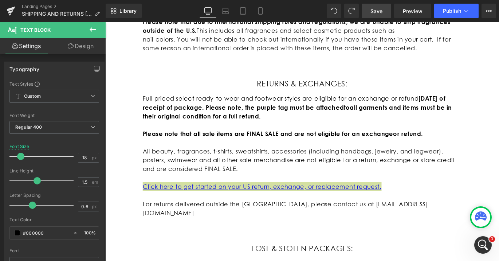
click at [377, 13] on span "Save" at bounding box center [377, 11] width 12 height 8
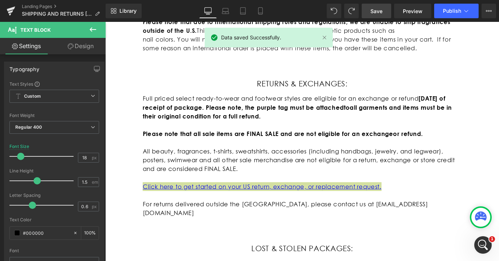
scroll to position [0, 0]
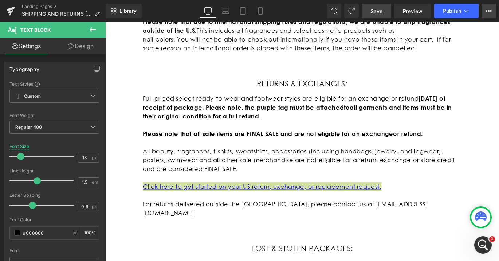
click at [483, 11] on button "View Live Page View with current Template Save Template to Library Schedule Pub…" at bounding box center [489, 11] width 15 height 15
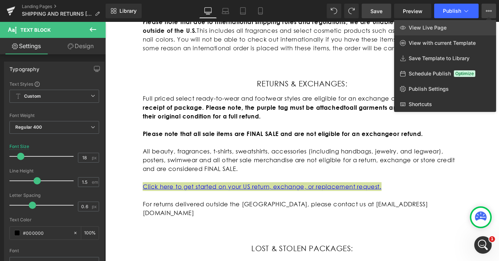
scroll to position [0, 381]
click at [412, 10] on span "Preview" at bounding box center [413, 11] width 20 height 8
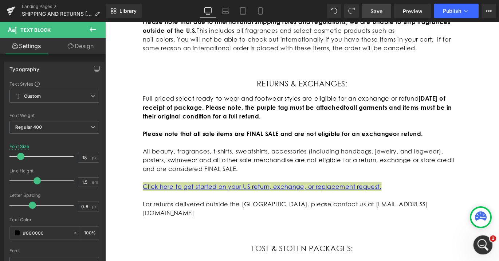
click at [488, 251] on div "Open Intercom Messenger" at bounding box center [481, 243] width 17 height 17
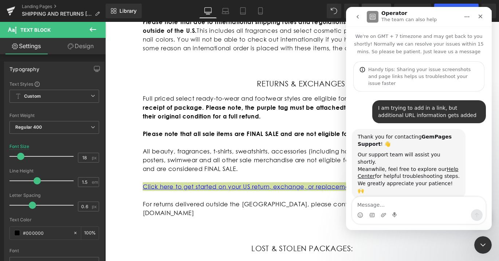
scroll to position [0, 0]
click at [467, 17] on icon "Home" at bounding box center [467, 17] width 6 height 6
click at [321, 189] on div at bounding box center [249, 119] width 499 height 239
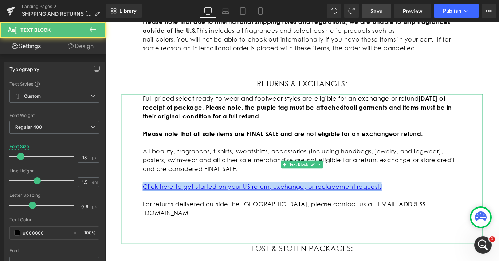
click at [346, 205] on link "Click here to get started on your US return, exchange, or replacement request." at bounding box center [281, 206] width 268 height 8
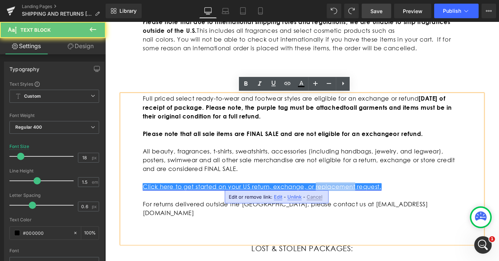
click at [346, 205] on link "Click here to get started on your US return, exchange, or replacement request." at bounding box center [281, 206] width 268 height 8
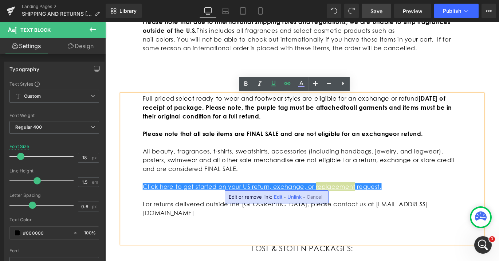
click at [291, 198] on span "Unlink" at bounding box center [295, 197] width 14 height 6
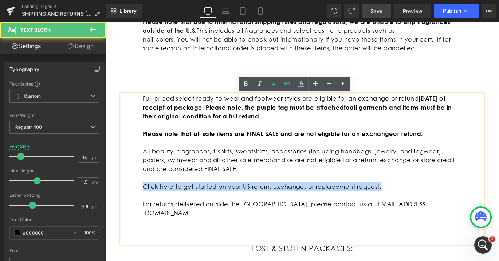
drag, startPoint x: 431, startPoint y: 209, endPoint x: 116, endPoint y: 197, distance: 315.2
click at [116, 197] on div "Thank you for supporting our independent business. All of our clothing are desi…" at bounding box center [325, 108] width 441 height 868
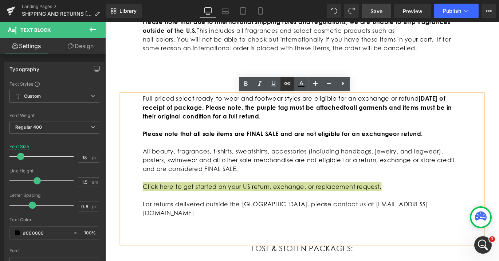
click at [293, 86] on link at bounding box center [288, 84] width 14 height 14
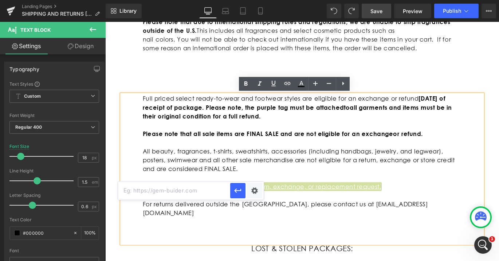
scroll to position [0, 0]
click at [223, 188] on input "text" at bounding box center [174, 191] width 112 height 18
click at [257, 0] on div "Text Color Highlight Color #333333 Edit or remove link: Edit - Unlink - Cancel" at bounding box center [249, 0] width 499 height 0
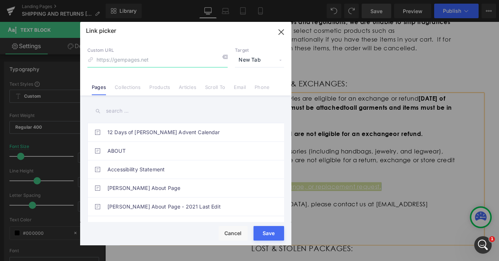
paste input "https://www.instagram.com/annasui/"
type input "https://www.instagram.com/annasui/"
click at [265, 233] on div "Rendering Content" at bounding box center [249, 232] width 45 height 8
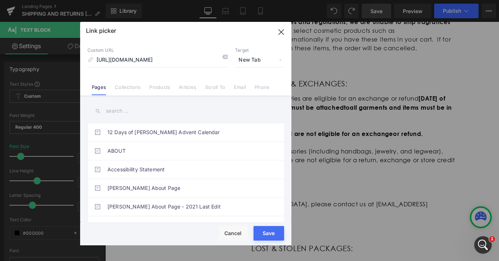
click at [271, 233] on div "Rendering Content" at bounding box center [249, 232] width 45 height 8
click at [195, 61] on input "https://www.instagram.com/annasui/" at bounding box center [157, 60] width 140 height 14
click at [280, 232] on button "Save" at bounding box center [269, 233] width 31 height 15
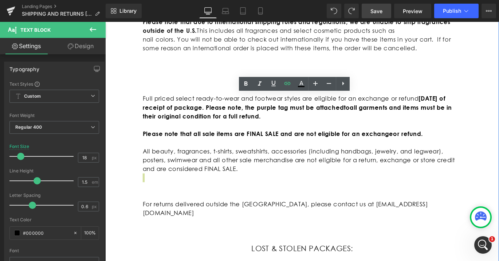
scroll to position [0, 381]
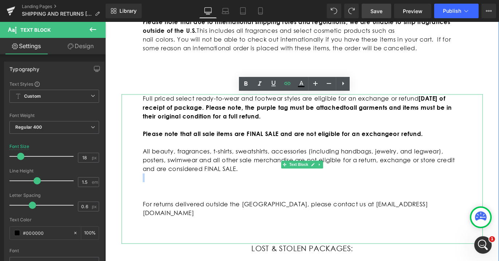
click at [151, 207] on p at bounding box center [325, 206] width 357 height 10
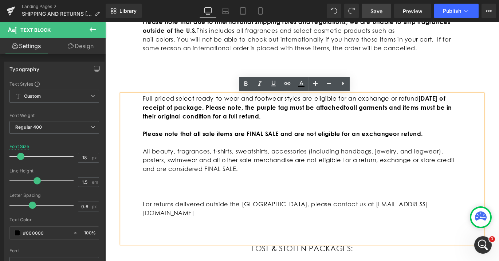
drag, startPoint x: 212, startPoint y: 207, endPoint x: 132, endPoint y: 207, distance: 79.8
click at [132, 207] on div "Full priced select ready-to-wear and footwear styles are eligible for an exchan…" at bounding box center [326, 186] width 405 height 167
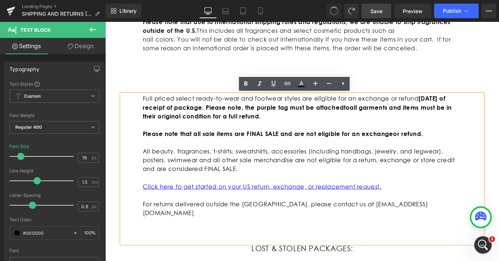
scroll to position [0, 0]
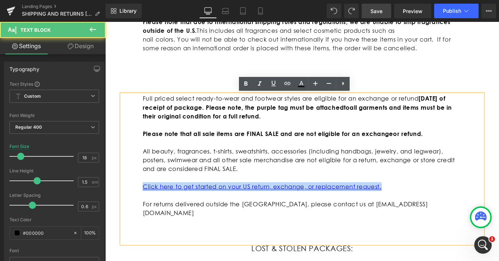
drag, startPoint x: 416, startPoint y: 207, endPoint x: 145, endPoint y: 209, distance: 270.8
click at [147, 209] on p "Click here to get started on your US return, exchange, or replacement request." at bounding box center [325, 206] width 357 height 10
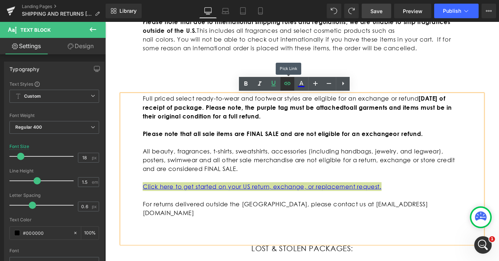
click at [290, 85] on icon at bounding box center [287, 83] width 9 height 9
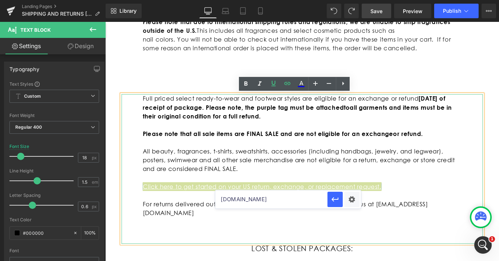
scroll to position [0, 381]
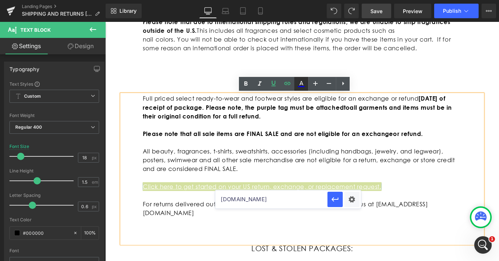
click at [305, 83] on icon at bounding box center [301, 83] width 9 height 9
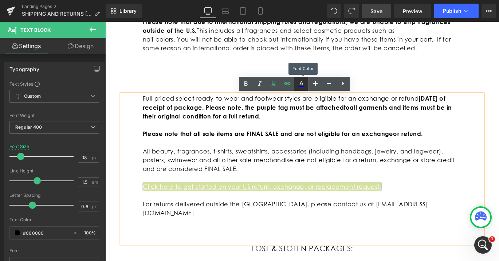
click at [303, 83] on icon at bounding box center [301, 83] width 9 height 9
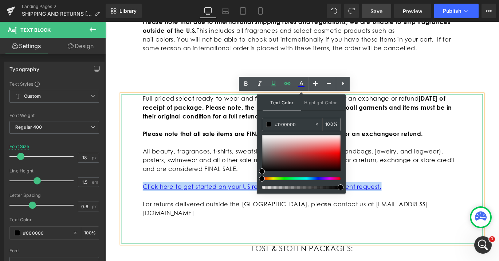
click at [416, 196] on p at bounding box center [325, 196] width 357 height 10
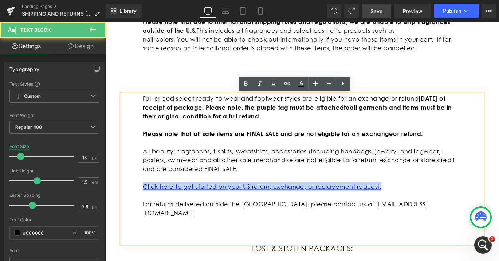
scroll to position [0, 0]
drag, startPoint x: 418, startPoint y: 205, endPoint x: 123, endPoint y: 206, distance: 294.9
click at [124, 206] on div "Full priced select ready-to-wear and footwear styles are eligible for an exchan…" at bounding box center [326, 186] width 405 height 167
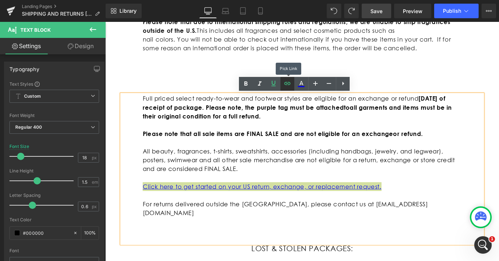
click at [288, 81] on icon at bounding box center [287, 83] width 9 height 9
type input "facebook.com"
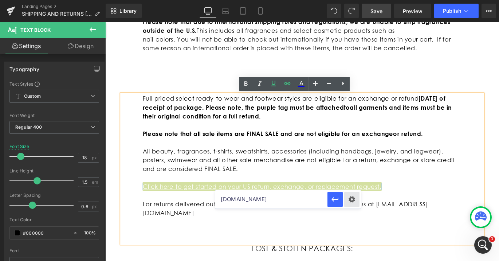
scroll to position [0, 381]
click at [348, 0] on div "Text Color Highlight Color rgb(0, 0, 0) #000000 100 % transparent transparent 0…" at bounding box center [249, 0] width 499 height 0
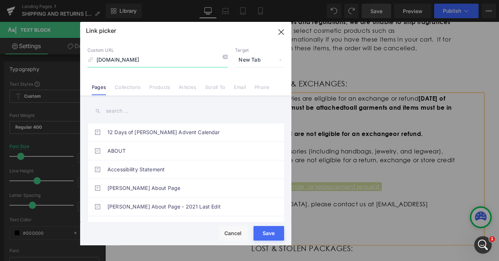
drag, startPoint x: 145, startPoint y: 59, endPoint x: 97, endPoint y: 58, distance: 48.1
click at [97, 58] on input "facebook.com" at bounding box center [157, 60] width 140 height 14
paste input "https://www.instagram.com/annasui/"
type input "https://www.instagram.com/annasui/"
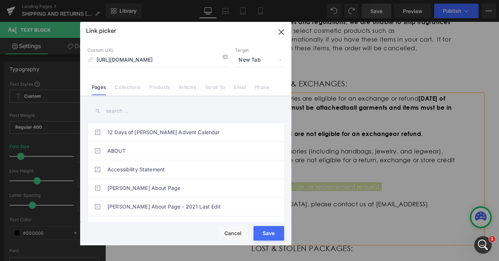
click at [276, 236] on button "Save" at bounding box center [269, 233] width 31 height 15
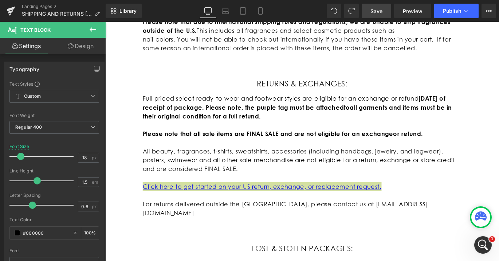
click at [384, 10] on link "Save" at bounding box center [377, 11] width 30 height 15
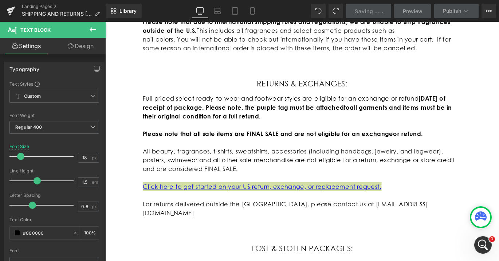
scroll to position [0, 381]
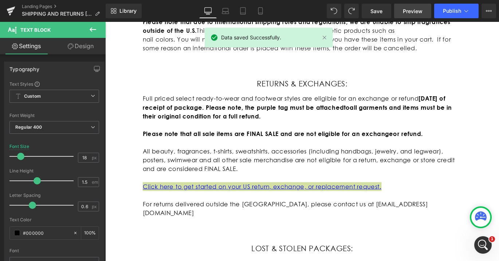
click at [406, 11] on span "Preview" at bounding box center [413, 11] width 20 height 8
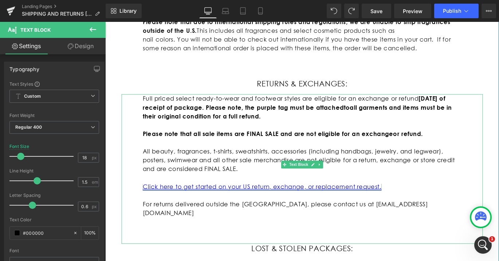
click at [339, 207] on link "Click here to get started on your US return, exchange, or replacement request." at bounding box center [281, 206] width 268 height 8
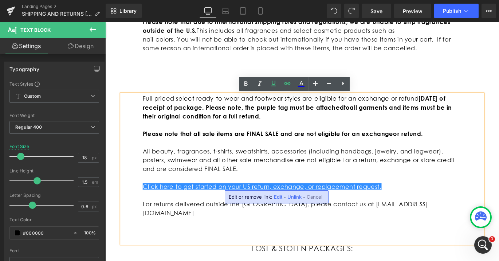
click at [276, 199] on span "Edit" at bounding box center [278, 197] width 8 height 6
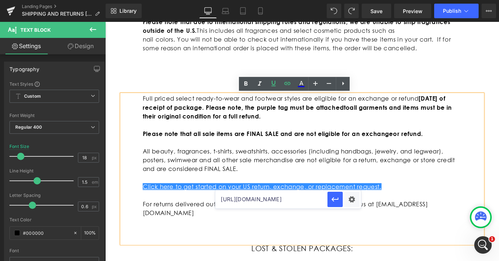
drag, startPoint x: 326, startPoint y: 200, endPoint x: 256, endPoint y: 201, distance: 70.4
click at [256, 201] on input "https://www.instagram.com/annasui/" at bounding box center [271, 199] width 112 height 18
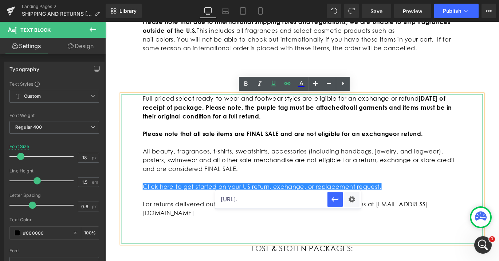
scroll to position [0, 0]
paste input "annasui.com/apps/returns"
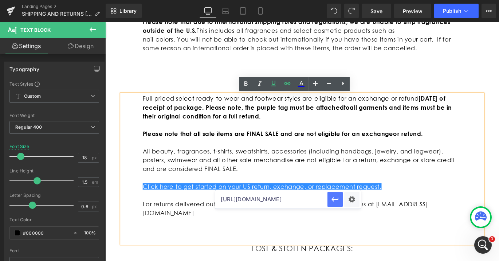
scroll to position [0, 381]
type input "https://www.annasui.com/apps/returns"
click at [338, 202] on icon "button" at bounding box center [335, 199] width 9 height 9
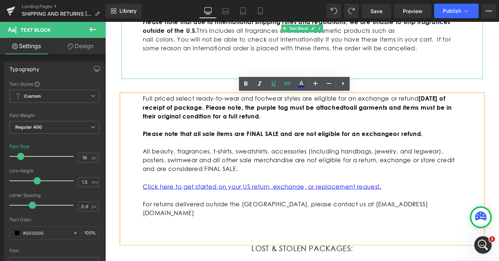
click at [379, 19] on div "Library Desktop Desktop Laptop Tablet Mobile Save Preview Publish Scheduled Vie…" at bounding box center [303, 11] width 394 height 22
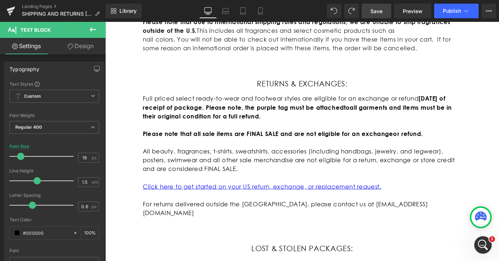
click at [379, 14] on span "Save" at bounding box center [377, 11] width 12 height 8
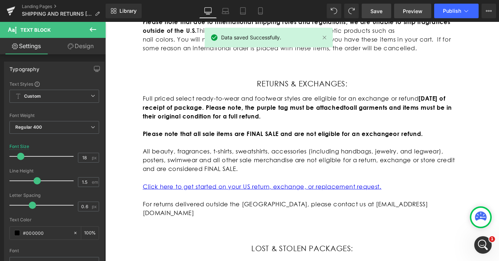
click at [406, 15] on span "Preview" at bounding box center [413, 11] width 20 height 8
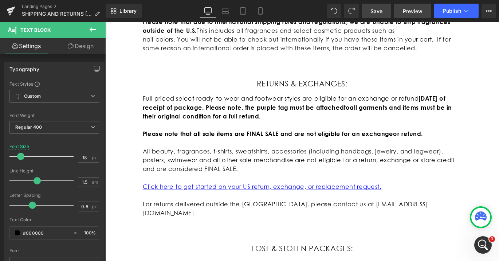
scroll to position [0, 381]
click at [453, 11] on span "Publish" at bounding box center [452, 11] width 18 height 6
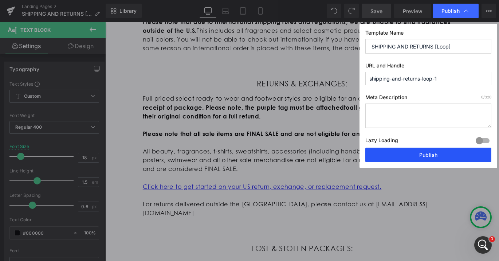
click at [425, 155] on button "Publish" at bounding box center [429, 155] width 126 height 15
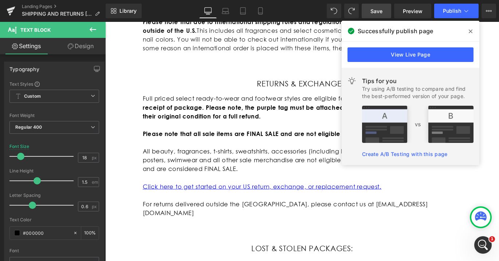
scroll to position [0, 0]
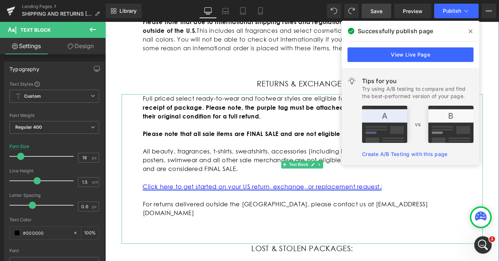
click at [308, 207] on link "Click here to get started on your US return, exchange, or replacement request." at bounding box center [281, 206] width 268 height 8
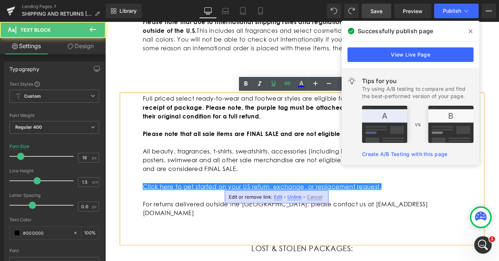
click at [276, 201] on div "Edit or remove link: Edit - Unlink - Cancel" at bounding box center [277, 196] width 104 height 13
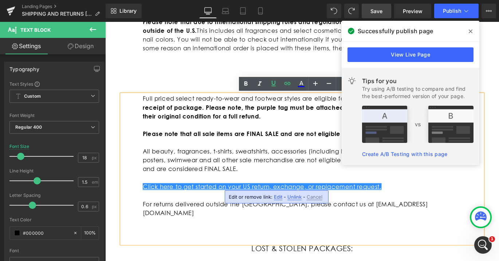
click at [277, 198] on span "Edit" at bounding box center [278, 197] width 8 height 6
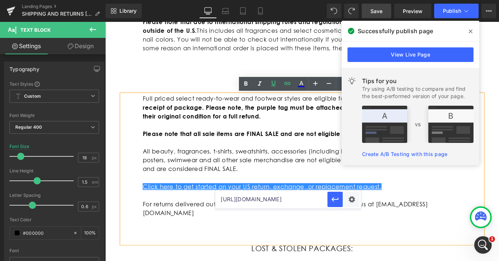
scroll to position [0, 381]
click at [349, 0] on div "Text Color Highlight Color rgb(0, 0, 0) #000000 100 % transparent transparent 0…" at bounding box center [249, 0] width 499 height 0
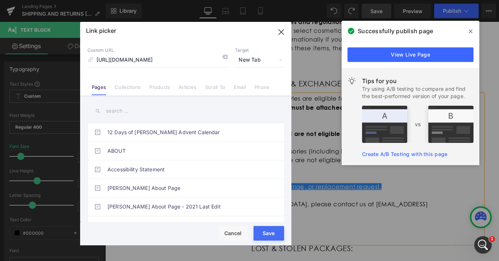
click at [258, 61] on span "New Tab" at bounding box center [259, 60] width 49 height 14
click at [252, 72] on li "Current Tab" at bounding box center [259, 73] width 56 height 13
click at [269, 235] on div "Rendering Content" at bounding box center [249, 232] width 45 height 8
click at [265, 234] on div "Rendering Content" at bounding box center [249, 232] width 45 height 8
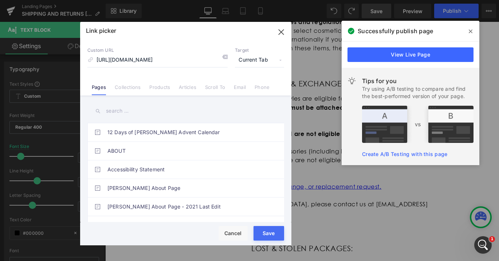
click at [267, 235] on div "Rendering Content" at bounding box center [249, 232] width 45 height 8
click at [274, 230] on button "Save" at bounding box center [269, 233] width 31 height 15
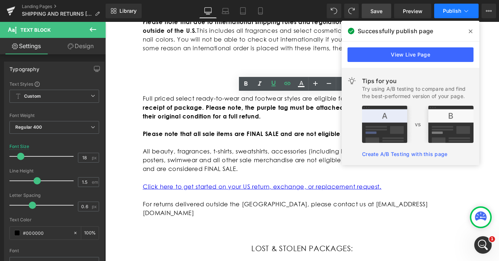
scroll to position [0, 381]
click at [448, 12] on span "Publish" at bounding box center [452, 11] width 18 height 6
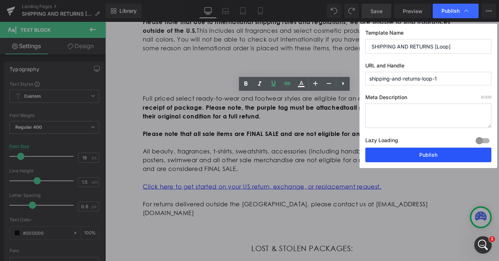
click at [426, 157] on button "Publish" at bounding box center [429, 155] width 126 height 15
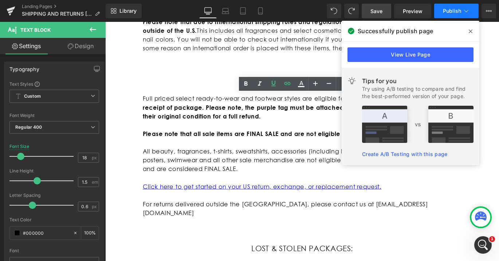
scroll to position [0, 0]
